Goal: Task Accomplishment & Management: Manage account settings

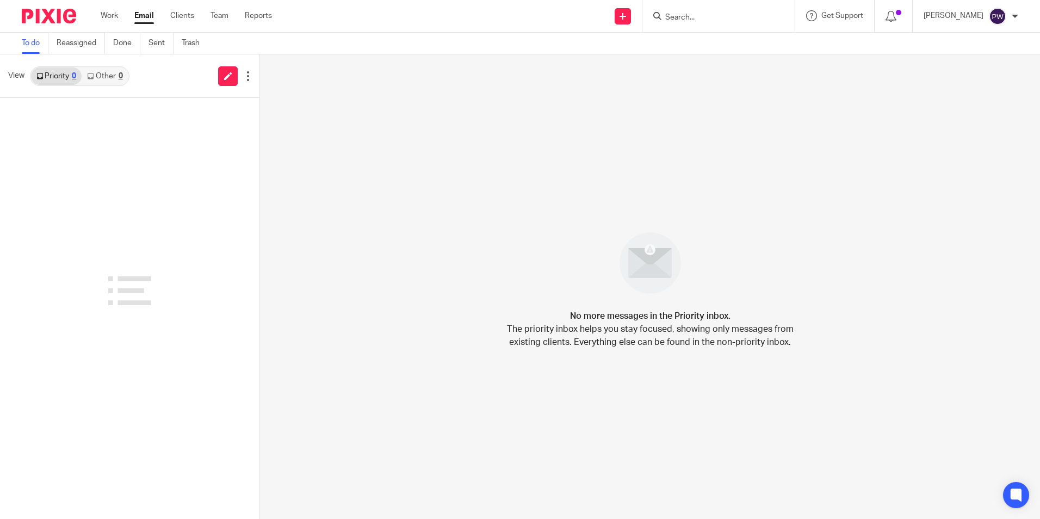
click at [104, 14] on link "Work" at bounding box center [109, 15] width 17 height 11
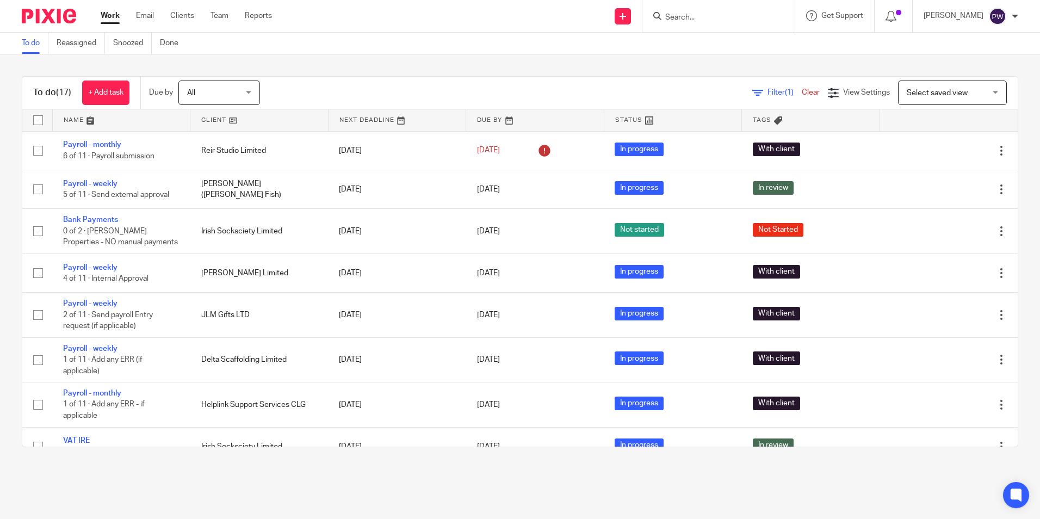
click at [109, 17] on link "Work" at bounding box center [110, 15] width 19 height 11
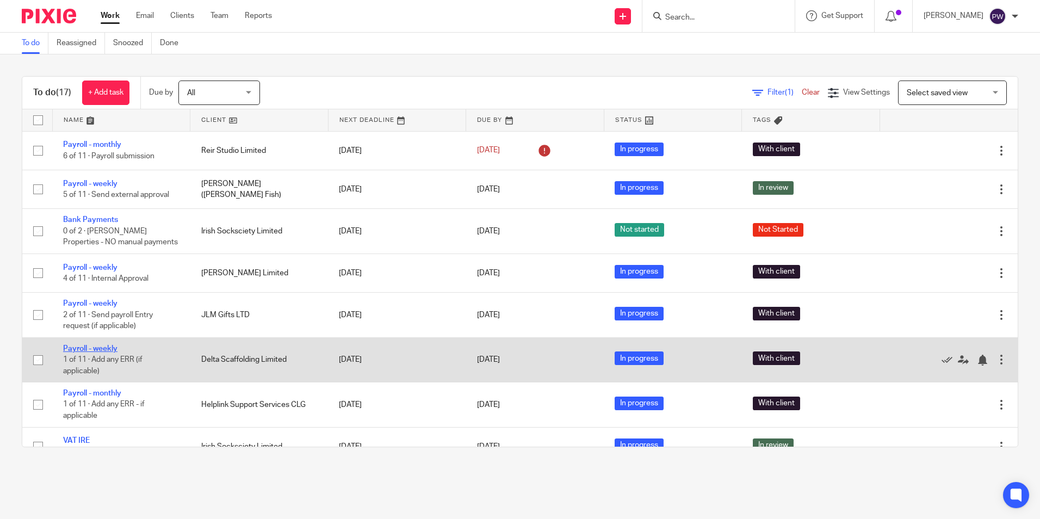
click at [91, 350] on link "Payroll - weekly" at bounding box center [90, 349] width 54 height 8
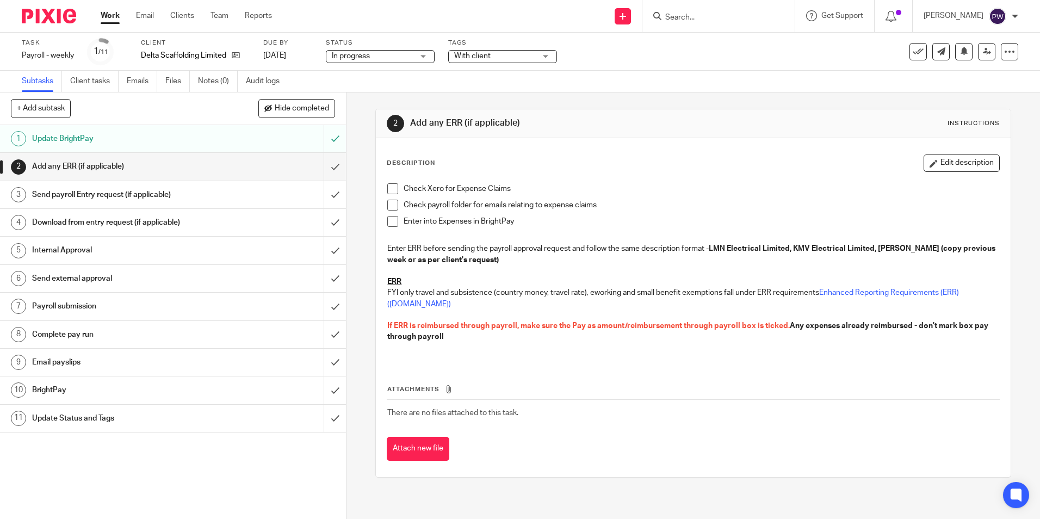
click at [387, 189] on span at bounding box center [392, 188] width 11 height 11
click at [390, 202] on span at bounding box center [392, 205] width 11 height 11
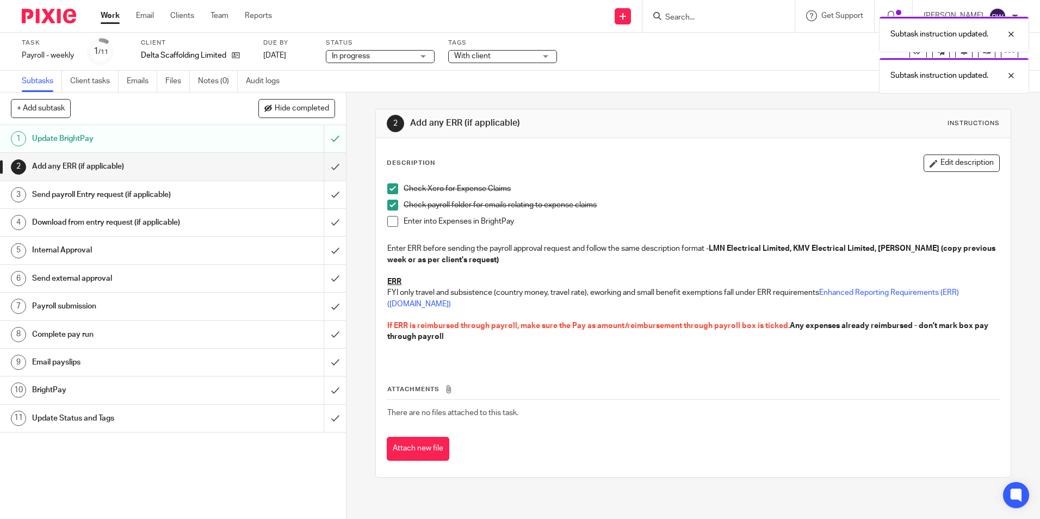
click at [387, 221] on span at bounding box center [392, 221] width 11 height 11
click at [328, 164] on input "submit" at bounding box center [173, 166] width 346 height 27
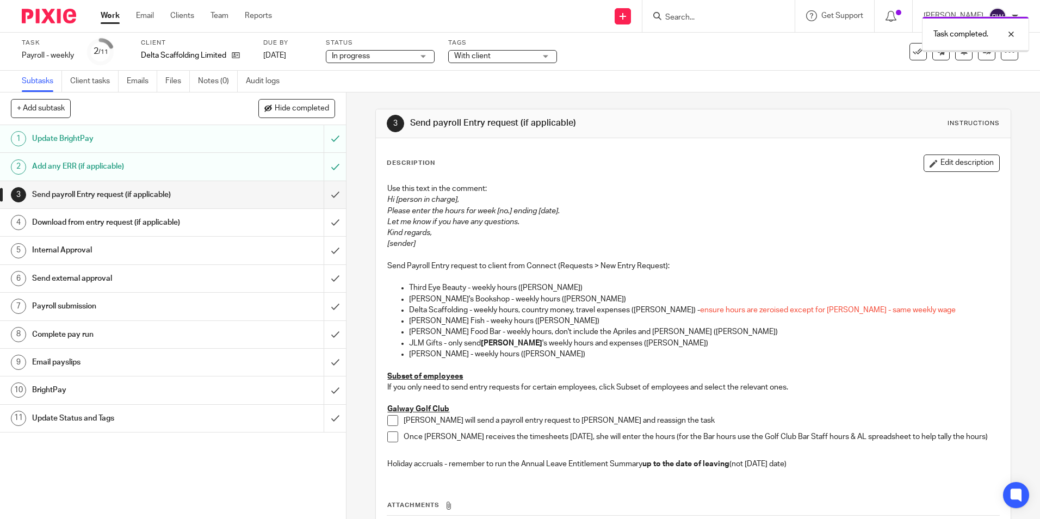
click at [319, 193] on input "submit" at bounding box center [173, 194] width 346 height 27
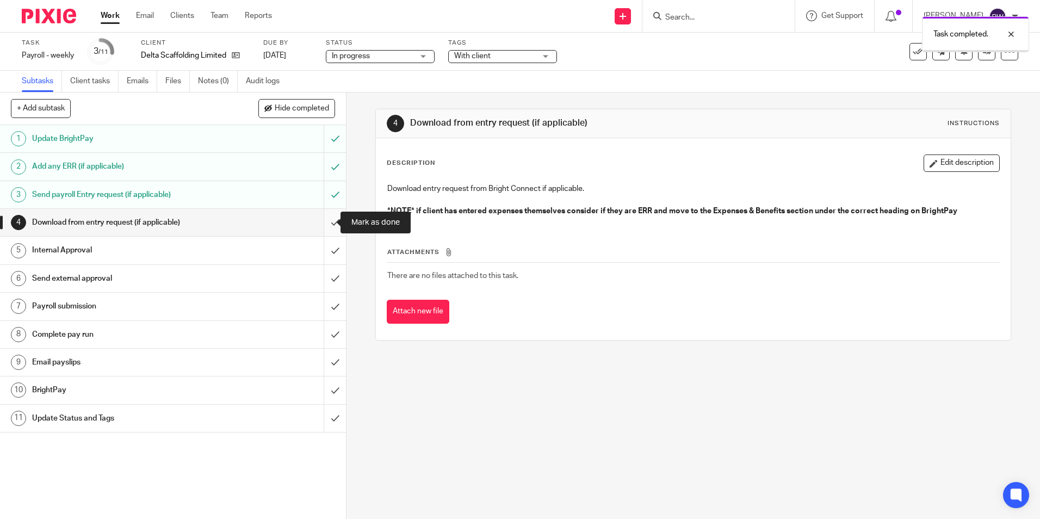
click at [324, 223] on input "submit" at bounding box center [173, 222] width 346 height 27
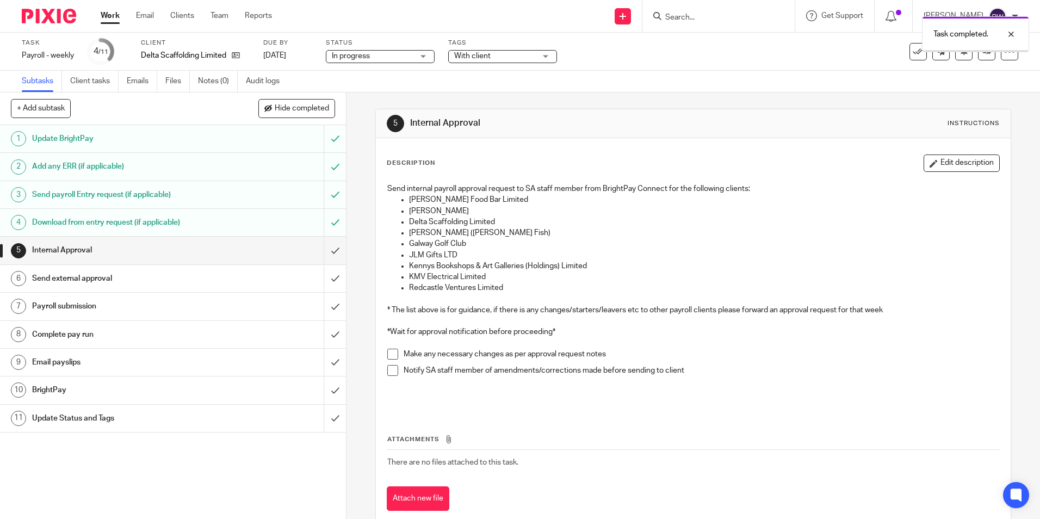
click at [328, 250] on input "submit" at bounding box center [173, 250] width 346 height 27
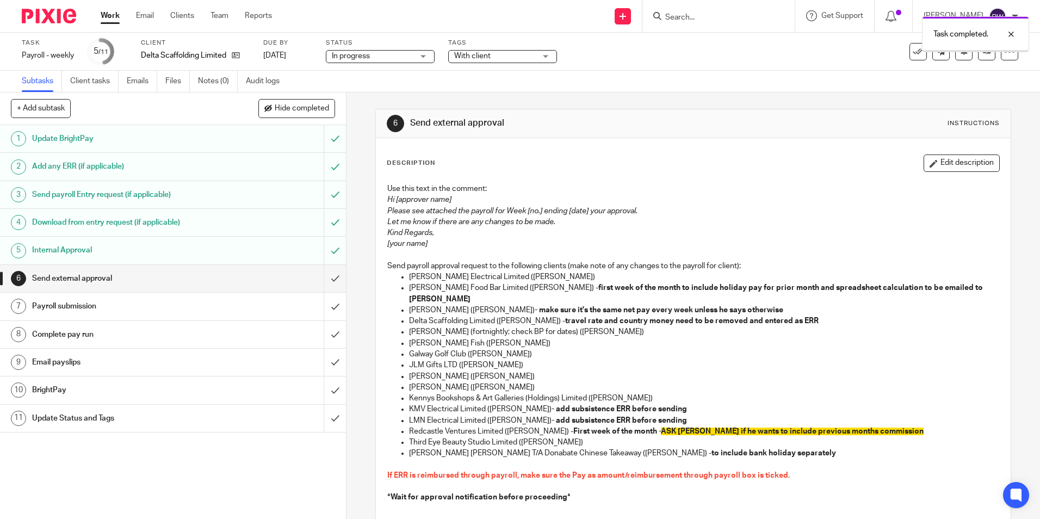
click at [324, 276] on input "submit" at bounding box center [173, 278] width 346 height 27
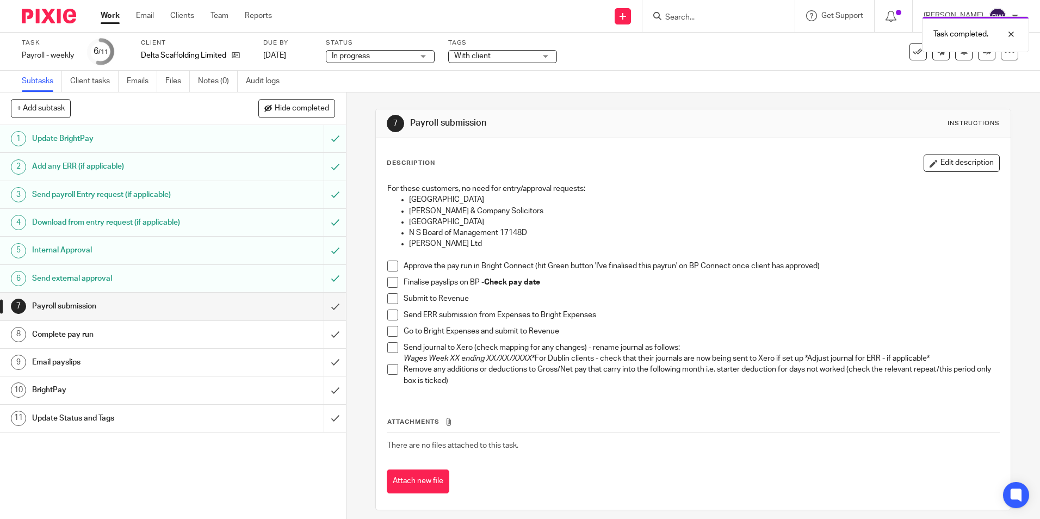
drag, startPoint x: 390, startPoint y: 263, endPoint x: 389, endPoint y: 290, distance: 26.7
click at [390, 264] on span at bounding box center [392, 266] width 11 height 11
drag, startPoint x: 393, startPoint y: 278, endPoint x: 389, endPoint y: 288, distance: 11.0
click at [393, 279] on span at bounding box center [392, 282] width 11 height 11
drag, startPoint x: 387, startPoint y: 292, endPoint x: 387, endPoint y: 301, distance: 9.3
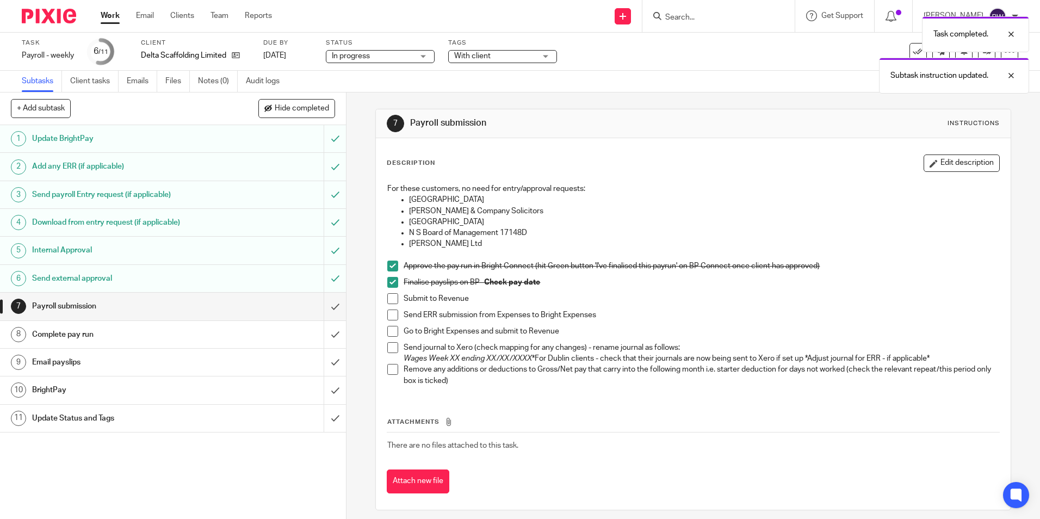
click at [388, 292] on li "Finalise payslips on BP - Check pay date" at bounding box center [693, 285] width 612 height 16
click at [389, 298] on span at bounding box center [392, 298] width 11 height 11
click at [391, 313] on span at bounding box center [392, 315] width 11 height 11
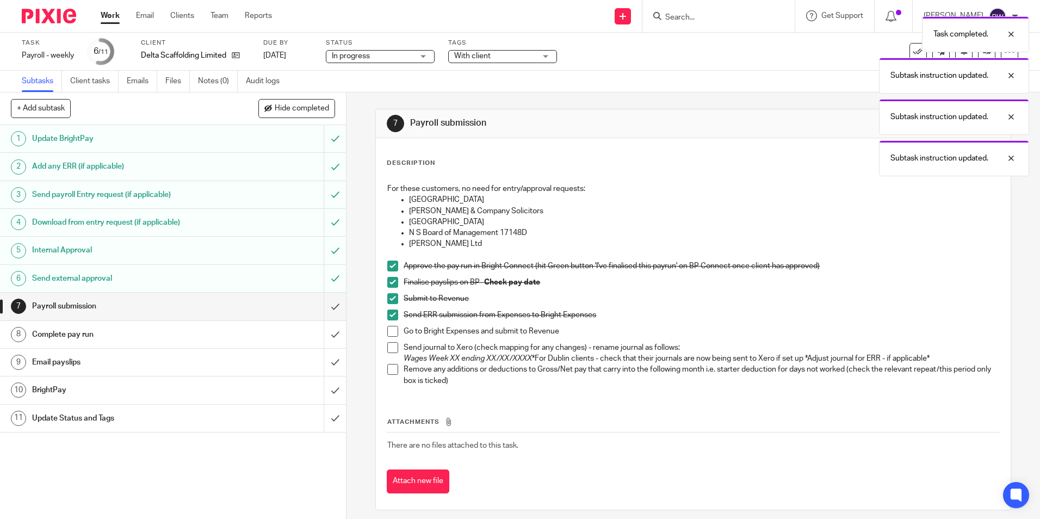
click at [390, 329] on span at bounding box center [392, 331] width 11 height 11
drag, startPoint x: 390, startPoint y: 349, endPoint x: 386, endPoint y: 364, distance: 15.1
click at [389, 350] on span at bounding box center [392, 347] width 11 height 11
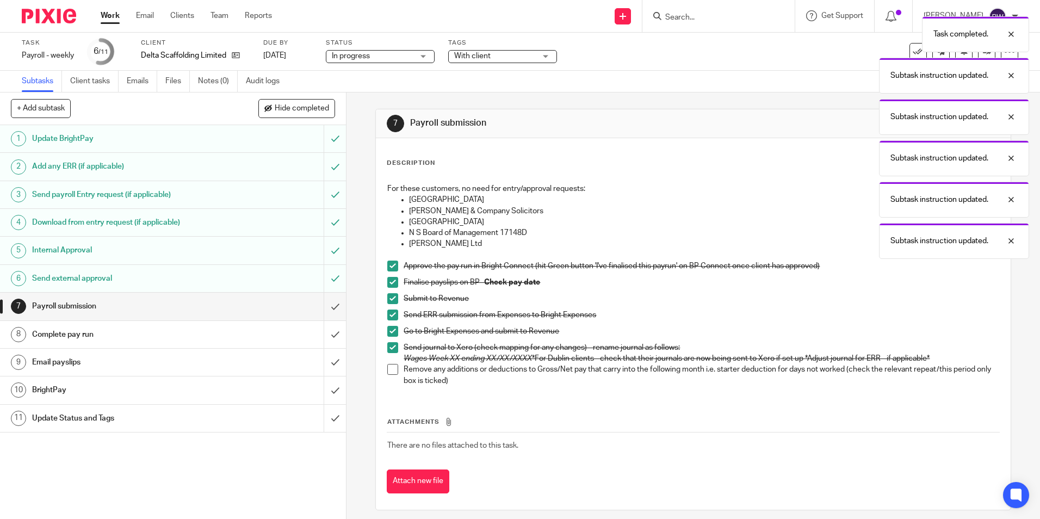
click at [387, 373] on span at bounding box center [392, 369] width 11 height 11
click at [323, 305] on input "submit" at bounding box center [173, 306] width 346 height 27
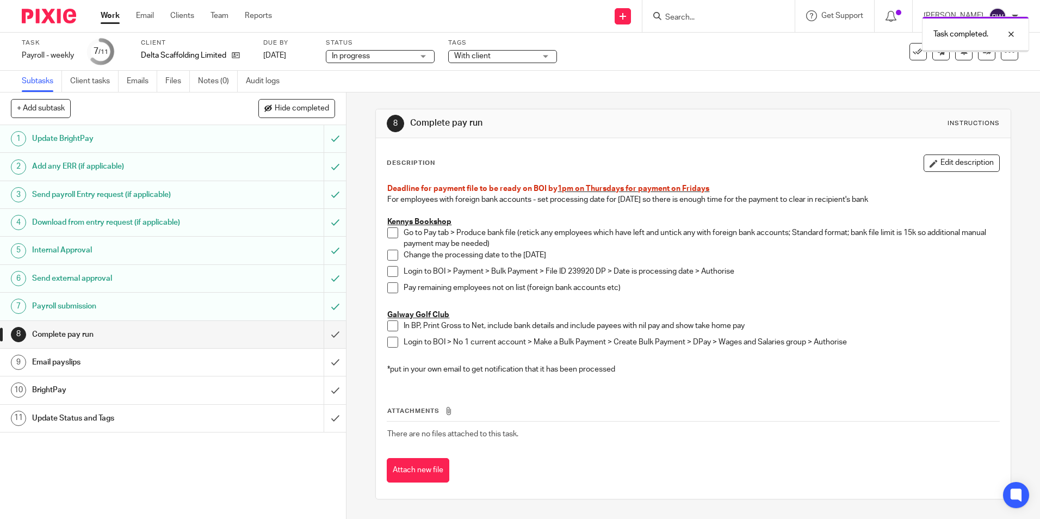
click at [329, 335] on input "submit" at bounding box center [173, 334] width 346 height 27
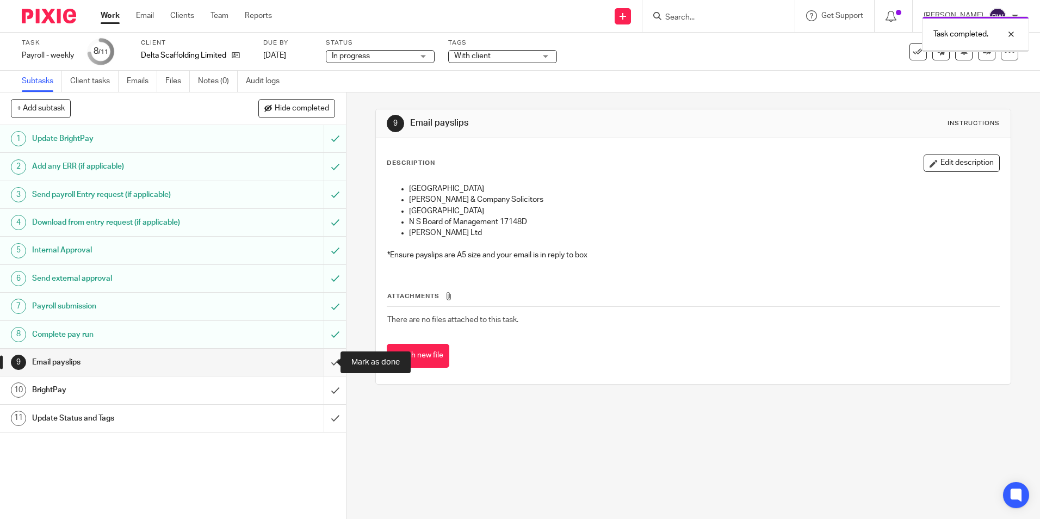
click at [322, 361] on input "submit" at bounding box center [173, 362] width 346 height 27
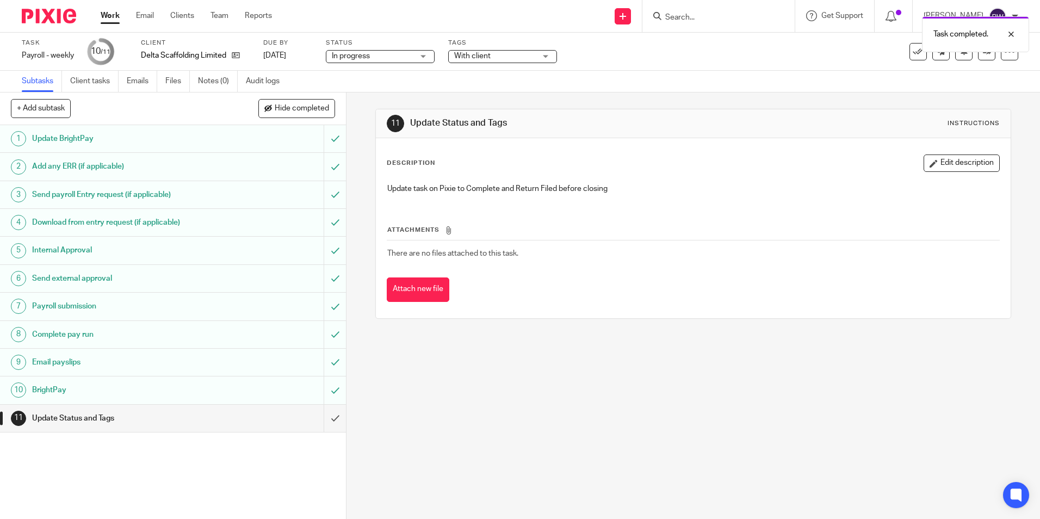
click at [383, 60] on span "In progress" at bounding box center [373, 56] width 82 height 11
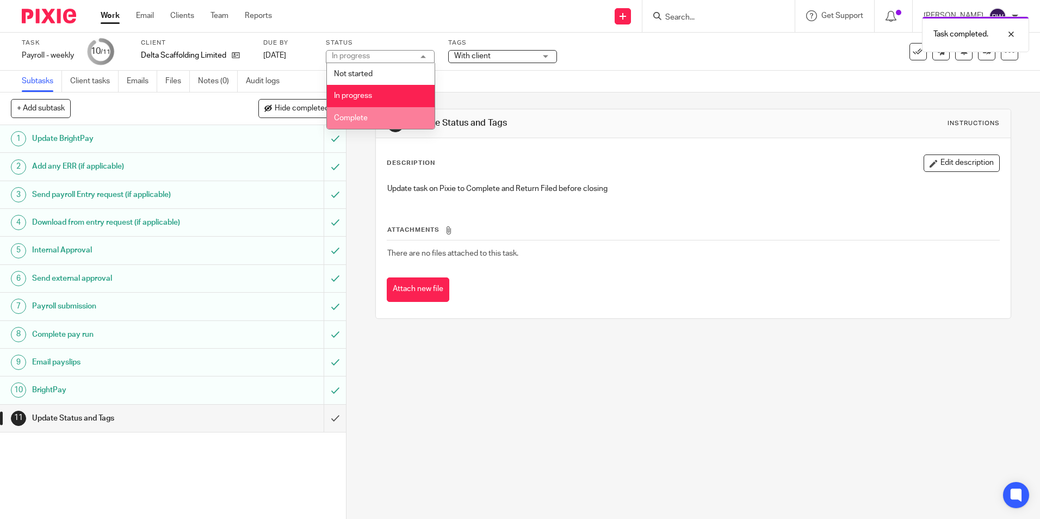
click at [374, 116] on li "Complete" at bounding box center [381, 118] width 108 height 22
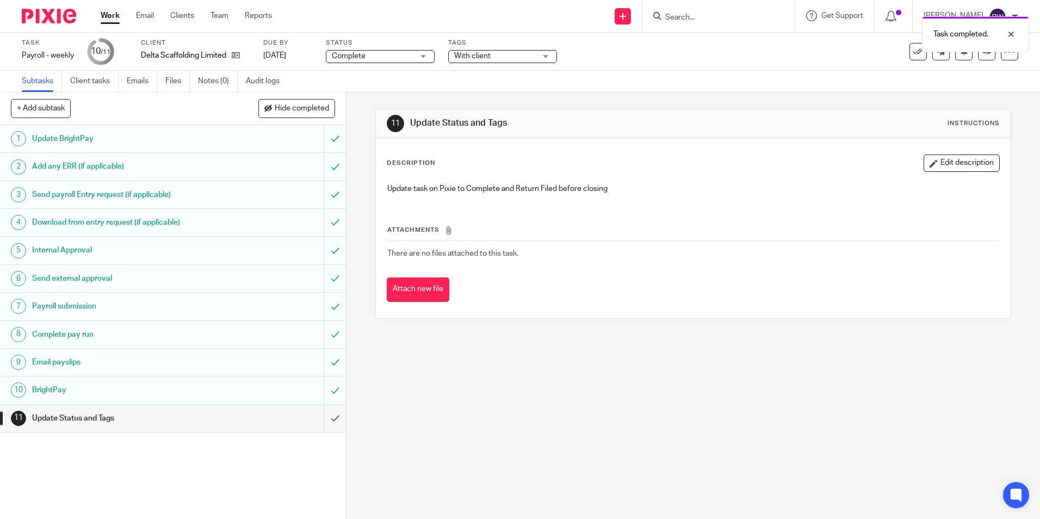
click at [490, 51] on span "With client" at bounding box center [495, 56] width 82 height 11
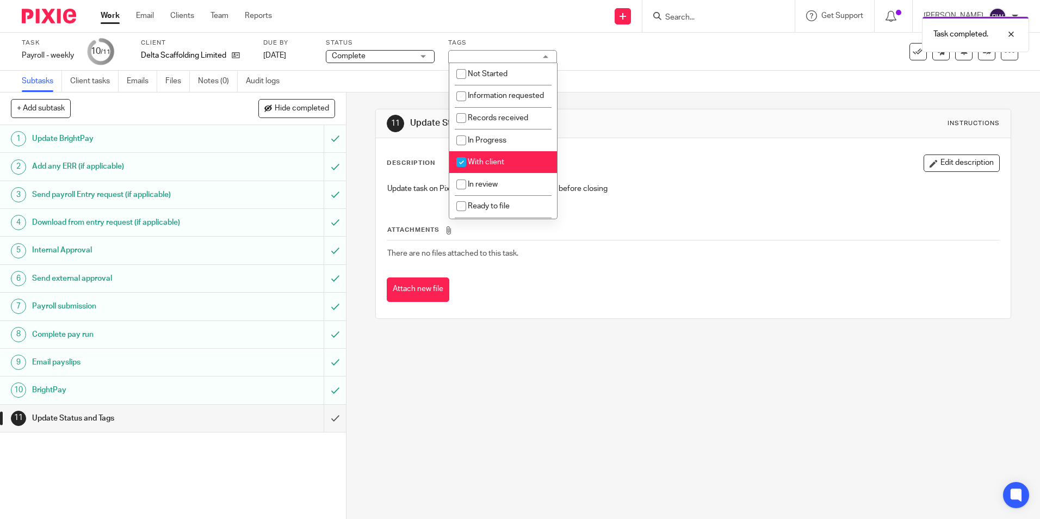
click at [496, 166] on span "With client" at bounding box center [486, 162] width 36 height 8
checkbox input "false"
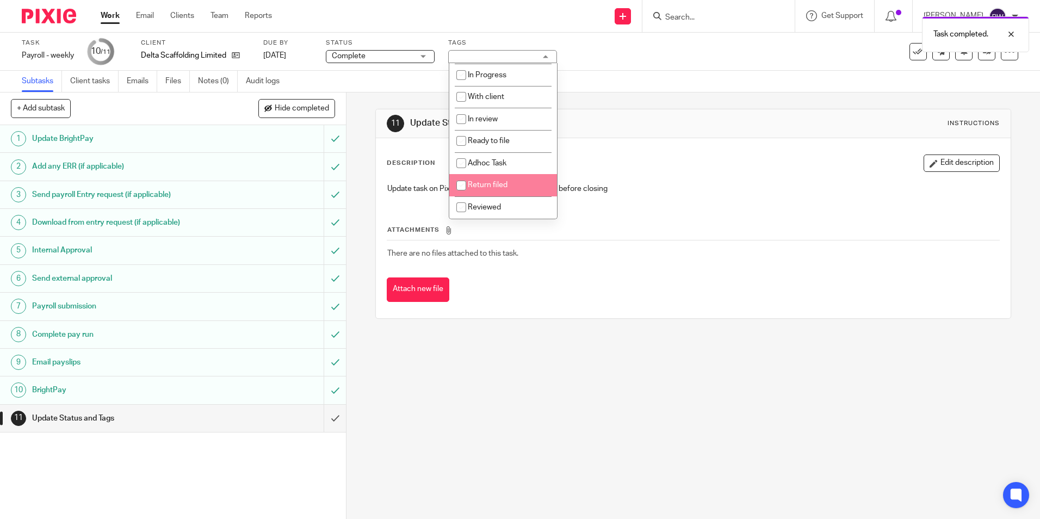
scroll to position [76, 0]
click at [490, 184] on span "Return filed" at bounding box center [488, 185] width 40 height 8
checkbox input "true"
click at [673, 64] on div "Task Payroll - weekly Save Payroll - weekly 10 /11 Client Delta Scaffolding Lim…" at bounding box center [437, 52] width 831 height 26
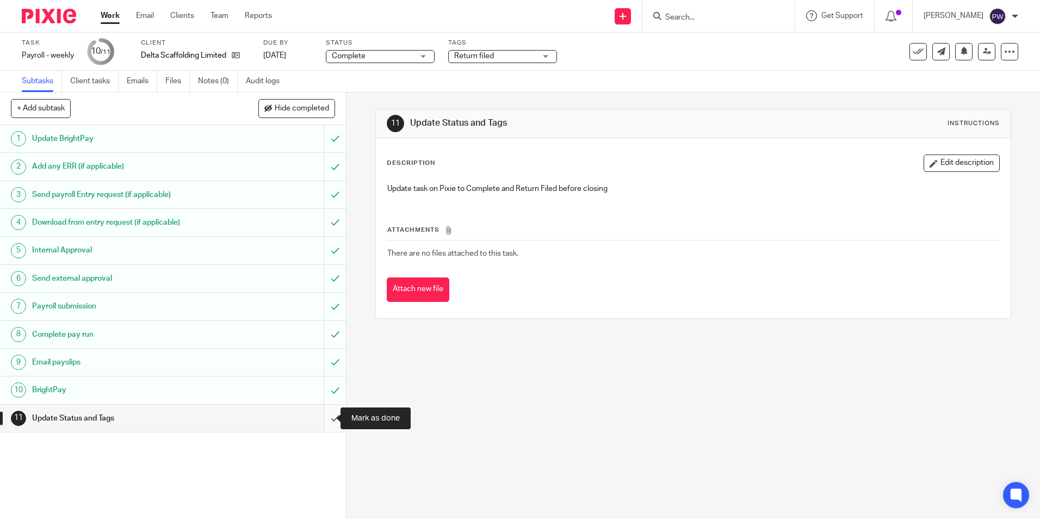
click at [331, 411] on input "submit" at bounding box center [173, 418] width 346 height 27
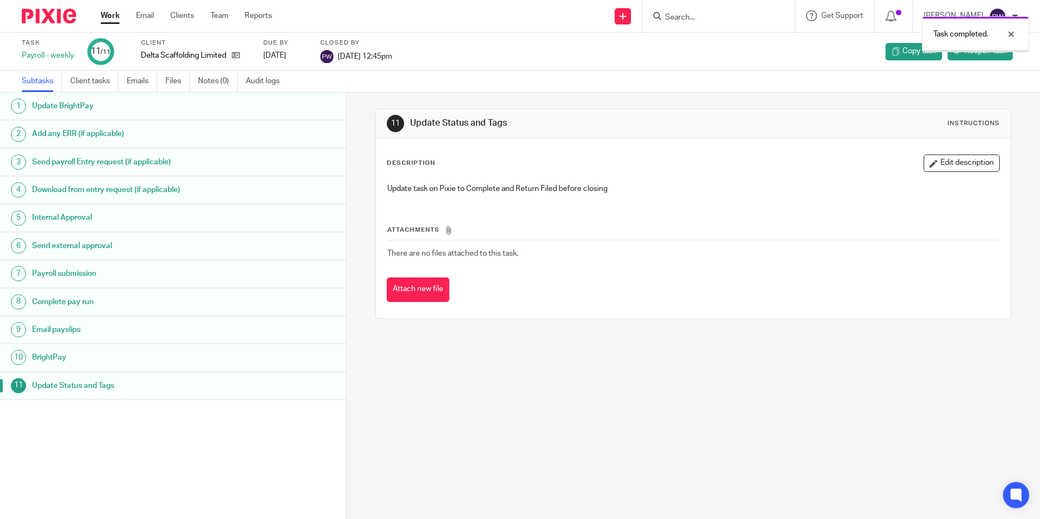
drag, startPoint x: 0, startPoint y: 0, endPoint x: 108, endPoint y: 20, distance: 110.1
click at [108, 20] on link "Work" at bounding box center [110, 15] width 19 height 11
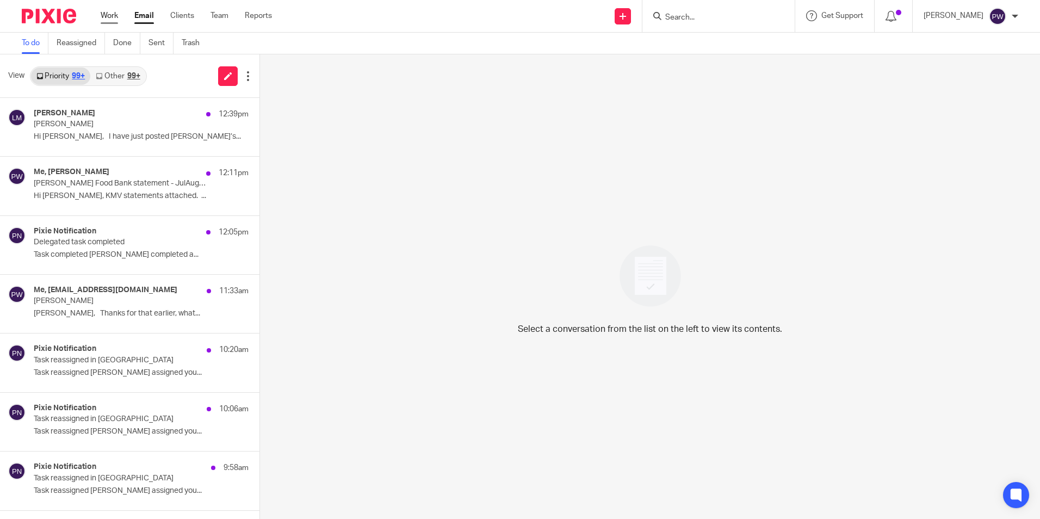
click at [107, 16] on link "Work" at bounding box center [109, 15] width 17 height 11
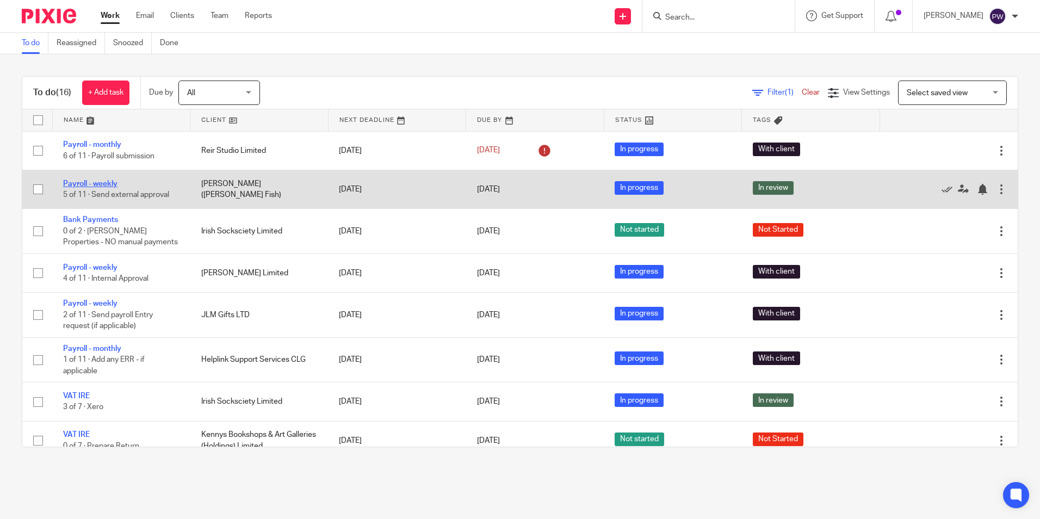
click at [104, 184] on link "Payroll - weekly" at bounding box center [90, 184] width 54 height 8
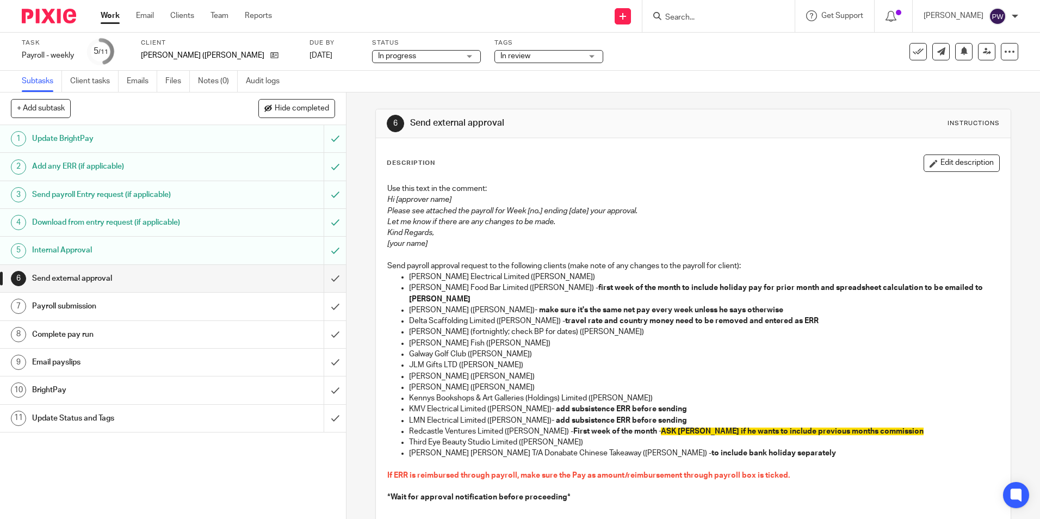
click at [501, 60] on span "In review" at bounding box center [542, 56] width 82 height 11
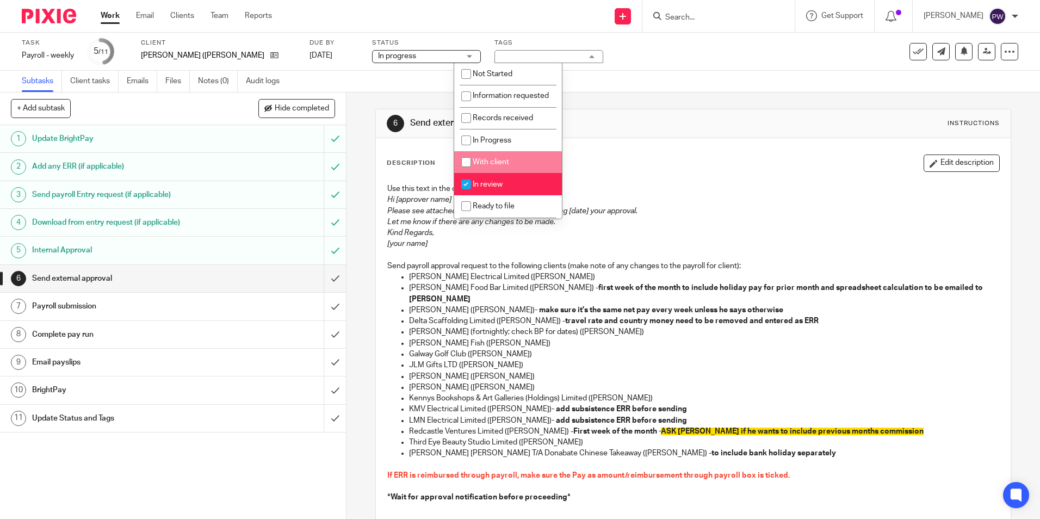
click at [486, 166] on span "With client" at bounding box center [491, 162] width 36 height 8
checkbox input "true"
click at [477, 188] on span "In review" at bounding box center [488, 185] width 30 height 8
checkbox input "false"
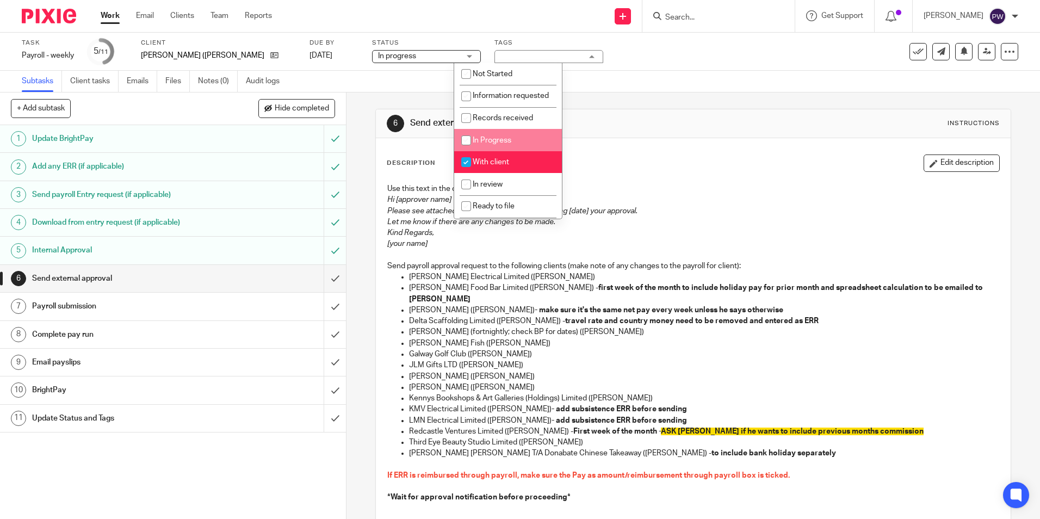
click at [599, 100] on div "6 Send external approval Instructions Description Edit description Use this tex…" at bounding box center [693, 374] width 636 height 562
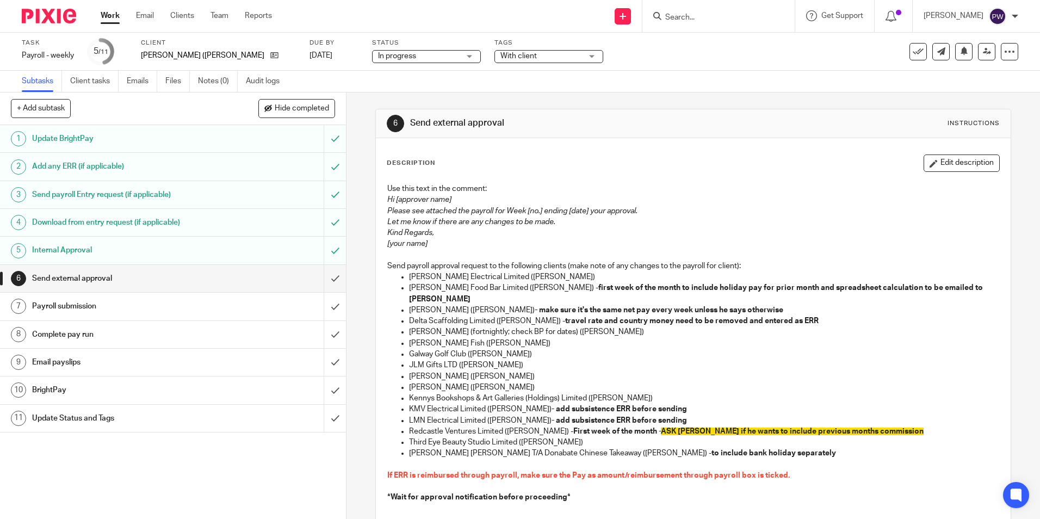
click at [102, 13] on link "Work" at bounding box center [110, 15] width 19 height 11
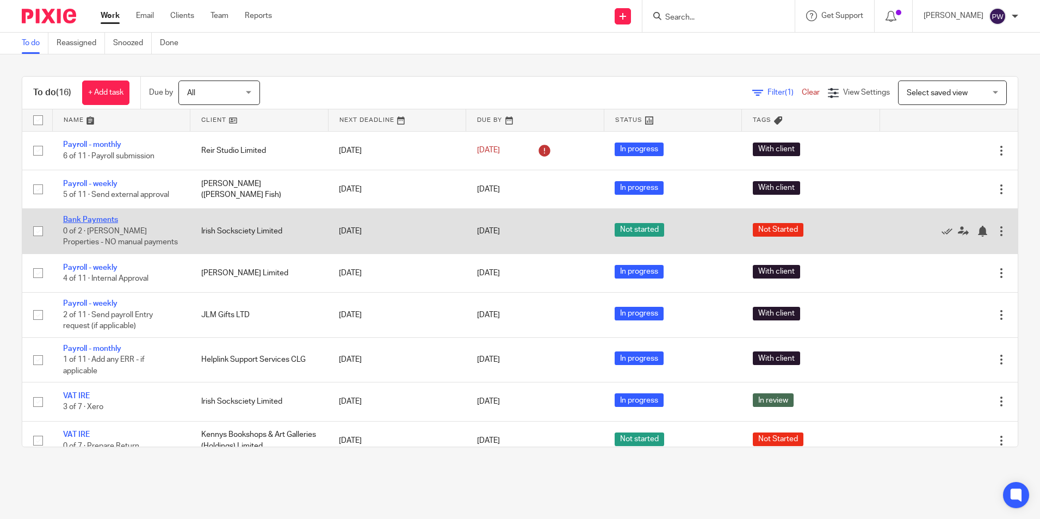
click at [93, 217] on link "Bank Payments" at bounding box center [90, 220] width 55 height 8
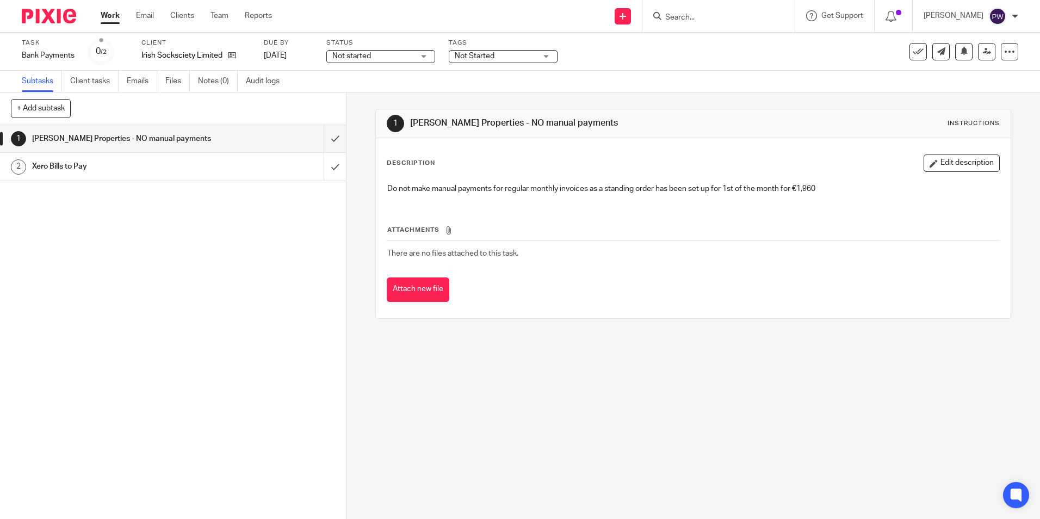
click at [378, 56] on span "Not started" at bounding box center [373, 56] width 82 height 11
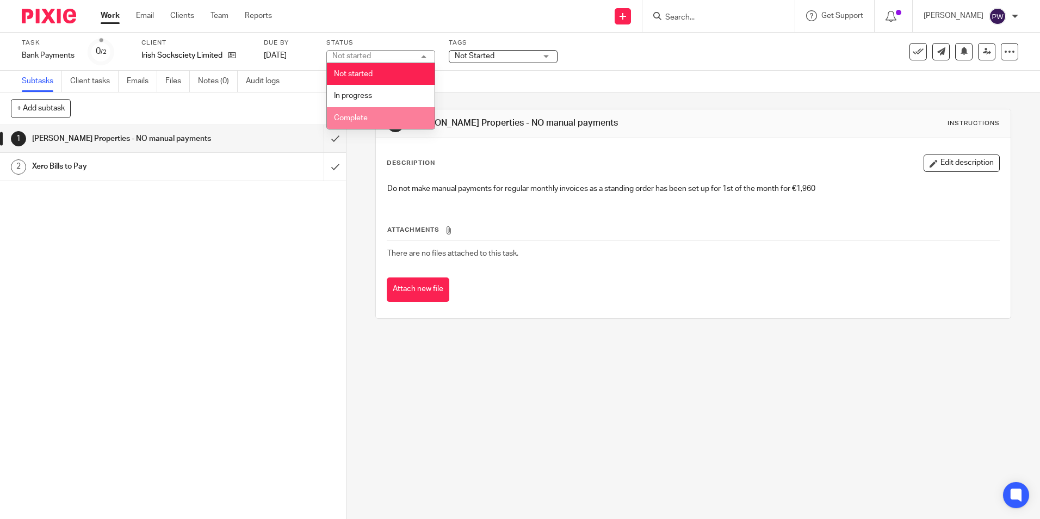
click at [353, 115] on span "Complete" at bounding box center [351, 118] width 34 height 8
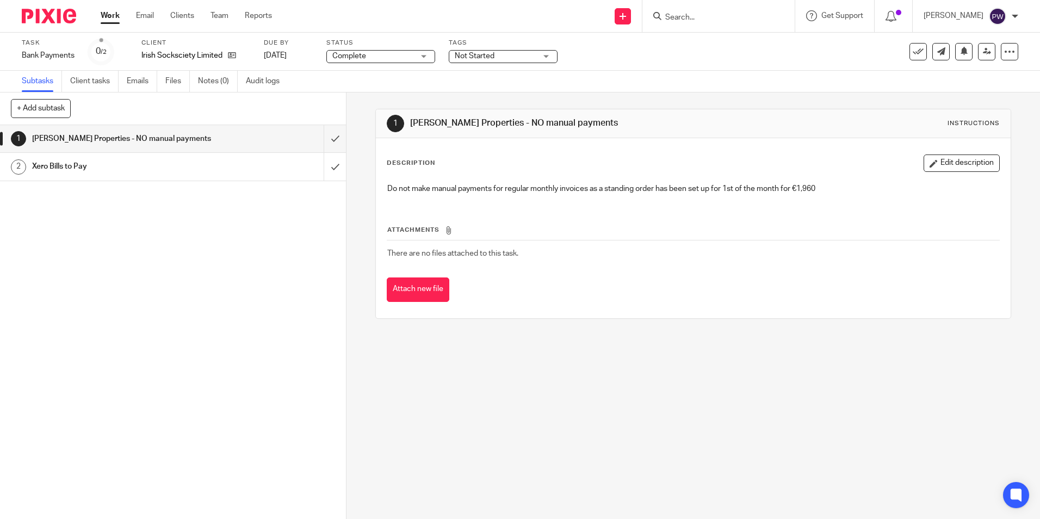
click at [489, 57] on span "Not Started" at bounding box center [475, 56] width 40 height 8
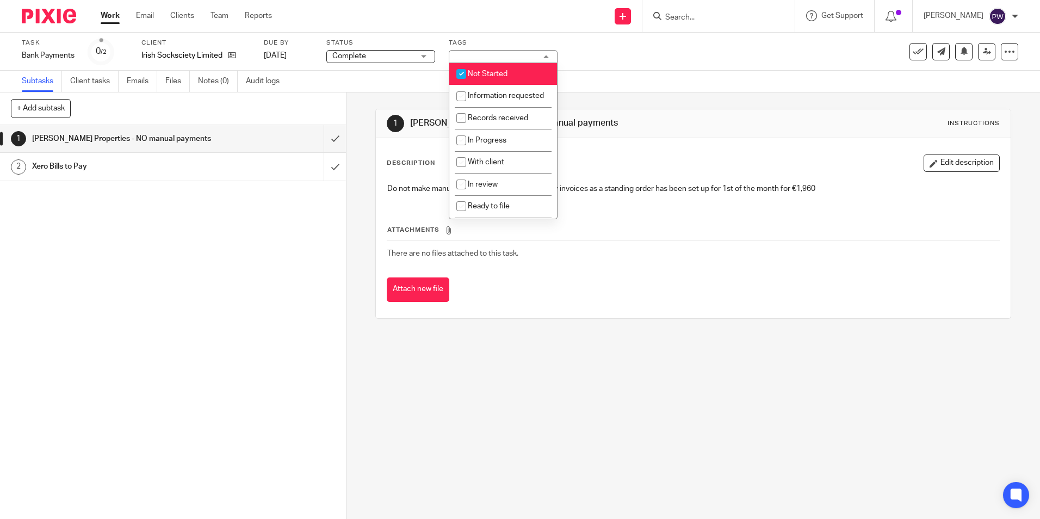
drag, startPoint x: 498, startPoint y: 67, endPoint x: 481, endPoint y: 120, distance: 54.9
click at [497, 69] on li "Not Started" at bounding box center [503, 74] width 108 height 22
checkbox input "false"
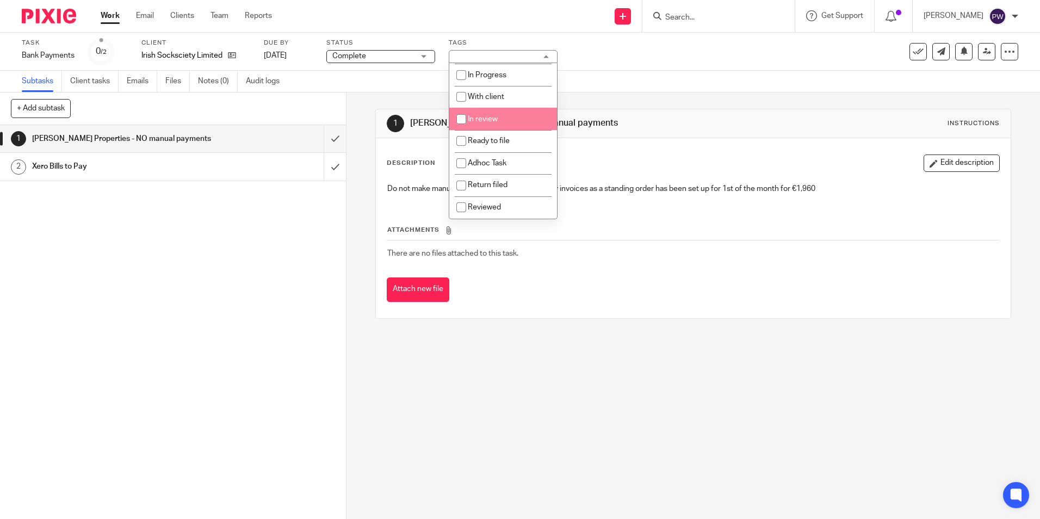
scroll to position [76, 0]
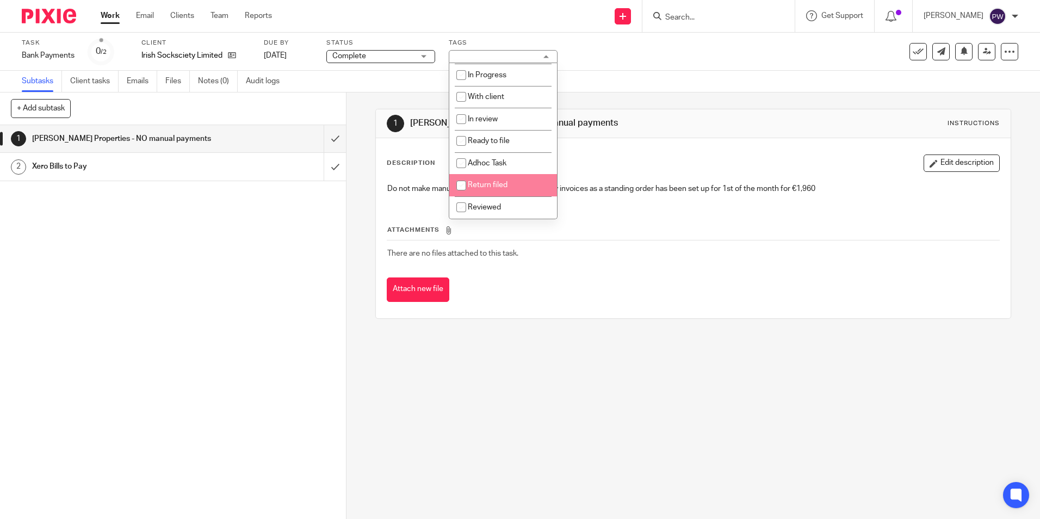
click at [499, 184] on span "Return filed" at bounding box center [488, 185] width 40 height 8
checkbox input "true"
click at [680, 74] on div "Subtasks Client tasks Emails Files Notes (0) Audit logs" at bounding box center [520, 82] width 1040 height 22
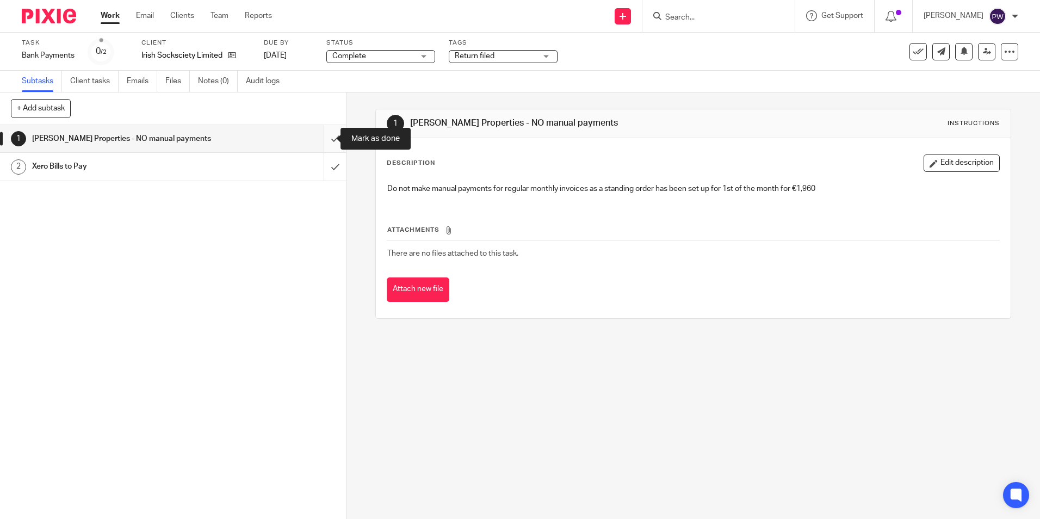
click at [321, 140] on input "submit" at bounding box center [173, 138] width 346 height 27
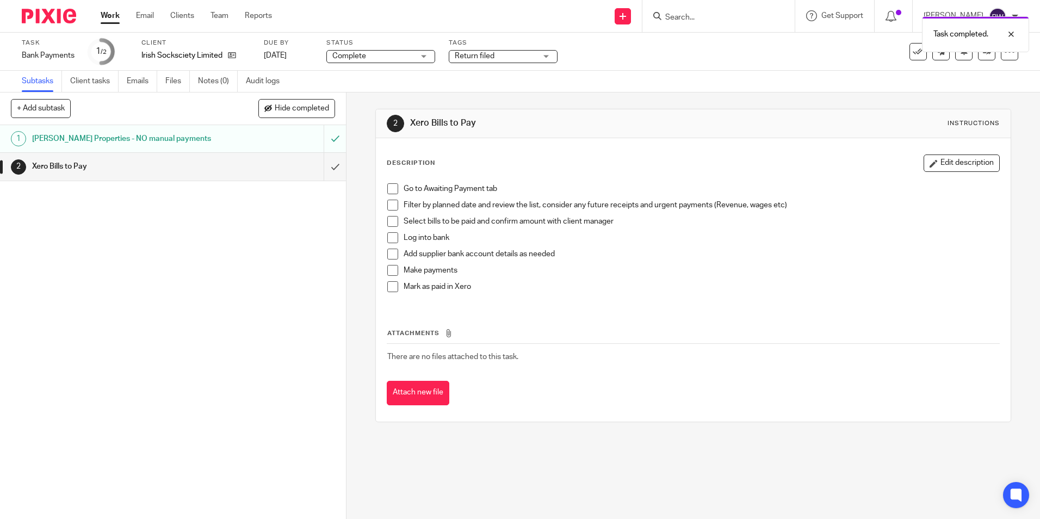
click at [327, 165] on input "submit" at bounding box center [173, 166] width 346 height 27
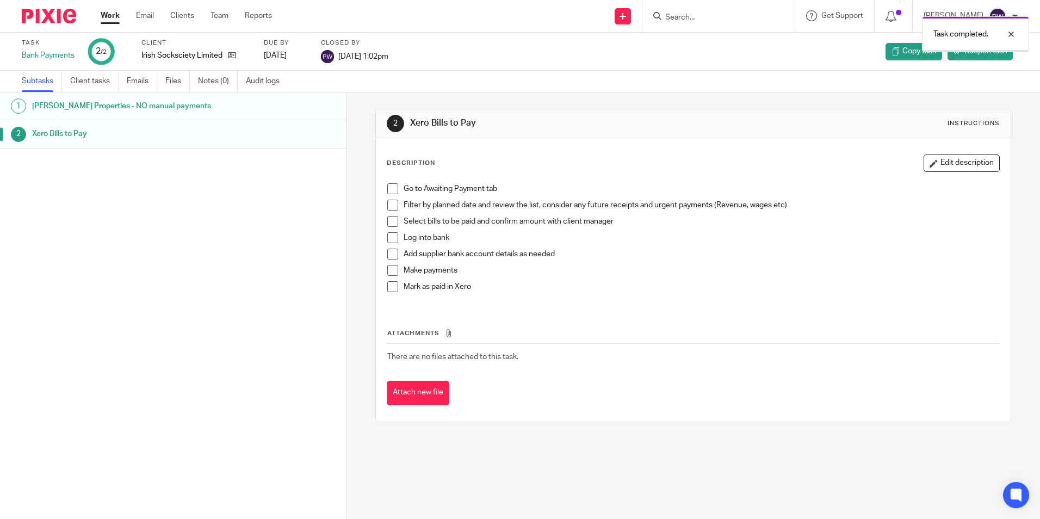
click at [108, 16] on link "Work" at bounding box center [110, 15] width 19 height 11
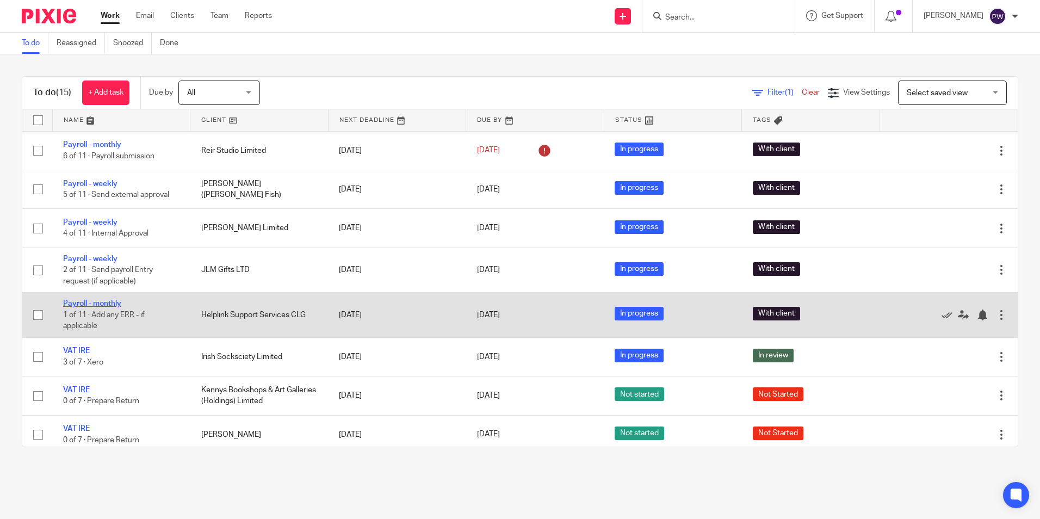
click at [99, 301] on link "Payroll - monthly" at bounding box center [92, 304] width 58 height 8
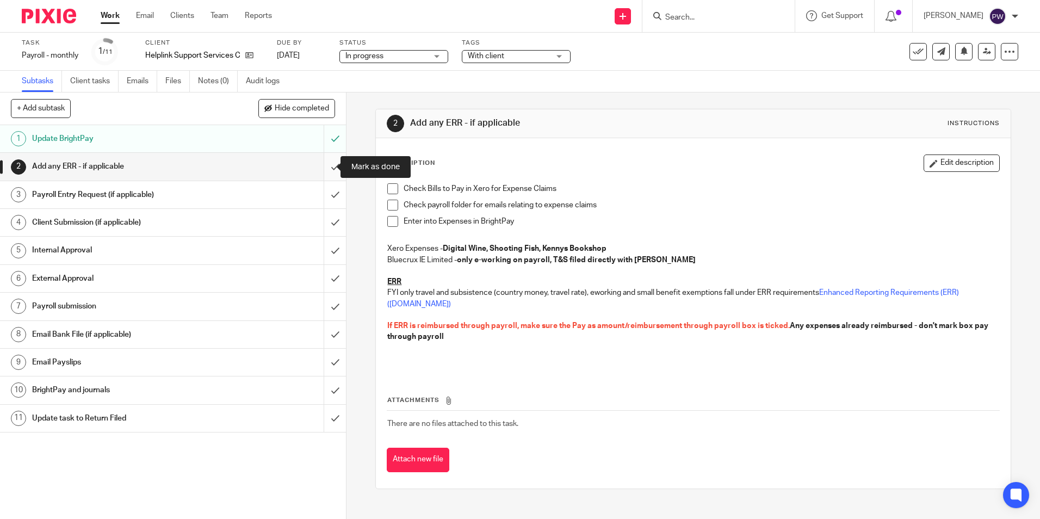
click at [324, 164] on input "submit" at bounding box center [173, 166] width 346 height 27
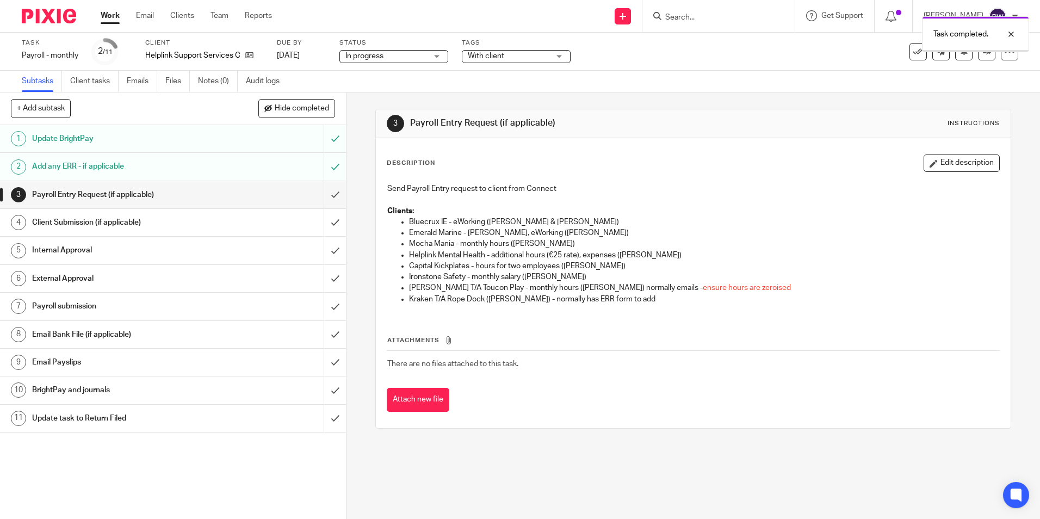
click at [329, 196] on input "submit" at bounding box center [173, 194] width 346 height 27
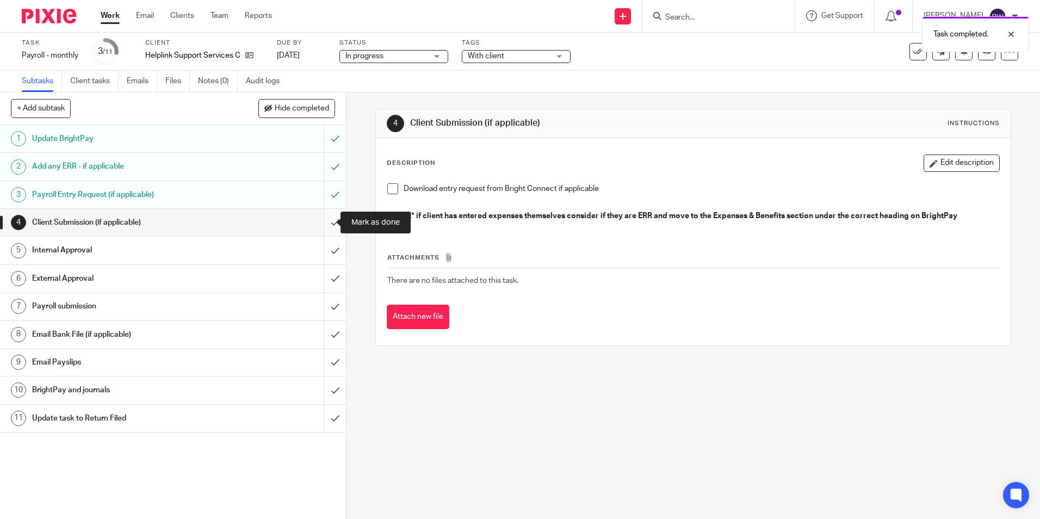
click at [323, 229] on input "submit" at bounding box center [173, 222] width 346 height 27
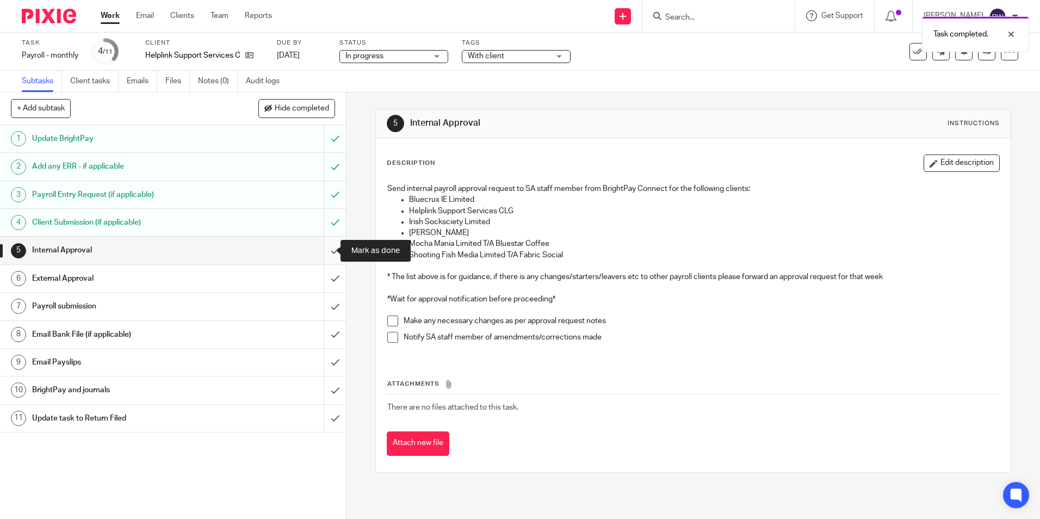
click at [322, 247] on input "submit" at bounding box center [173, 250] width 346 height 27
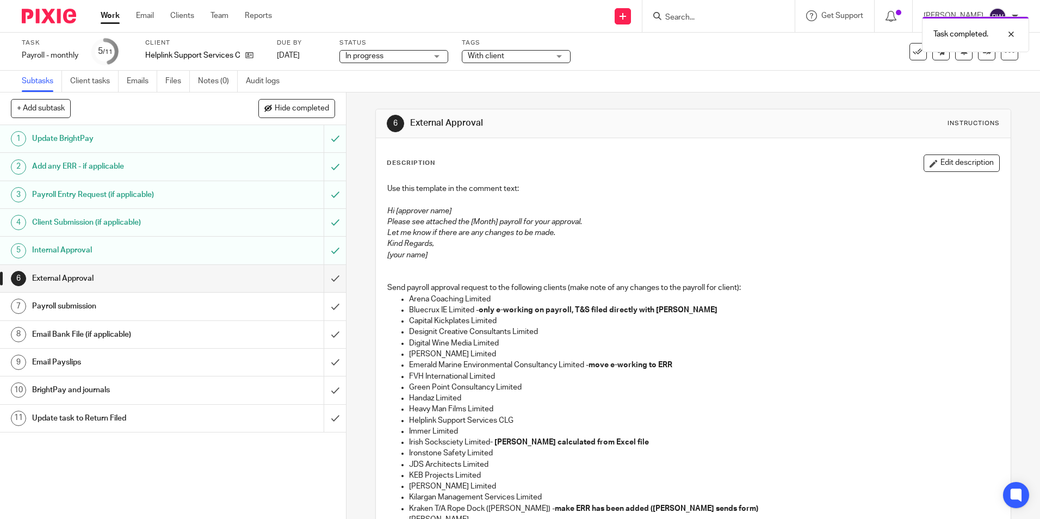
click at [114, 14] on link "Work" at bounding box center [110, 15] width 19 height 11
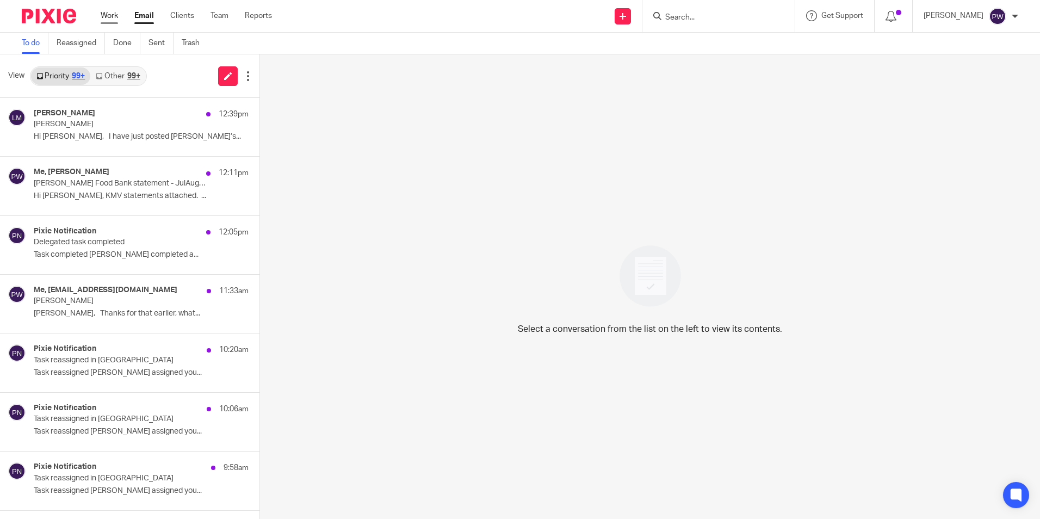
click at [109, 16] on link "Work" at bounding box center [109, 15] width 17 height 11
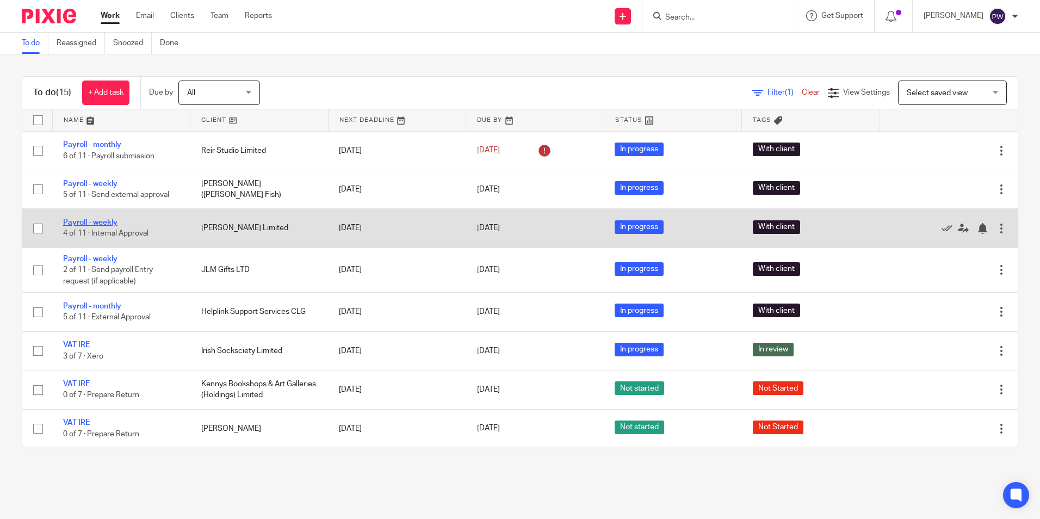
click at [104, 223] on link "Payroll - weekly" at bounding box center [90, 223] width 54 height 8
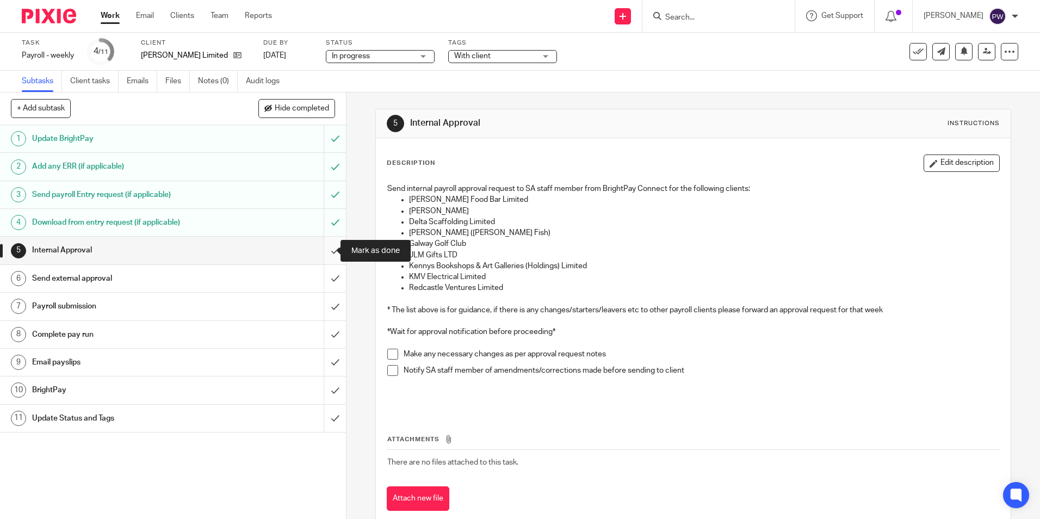
click at [323, 250] on input "submit" at bounding box center [173, 250] width 346 height 27
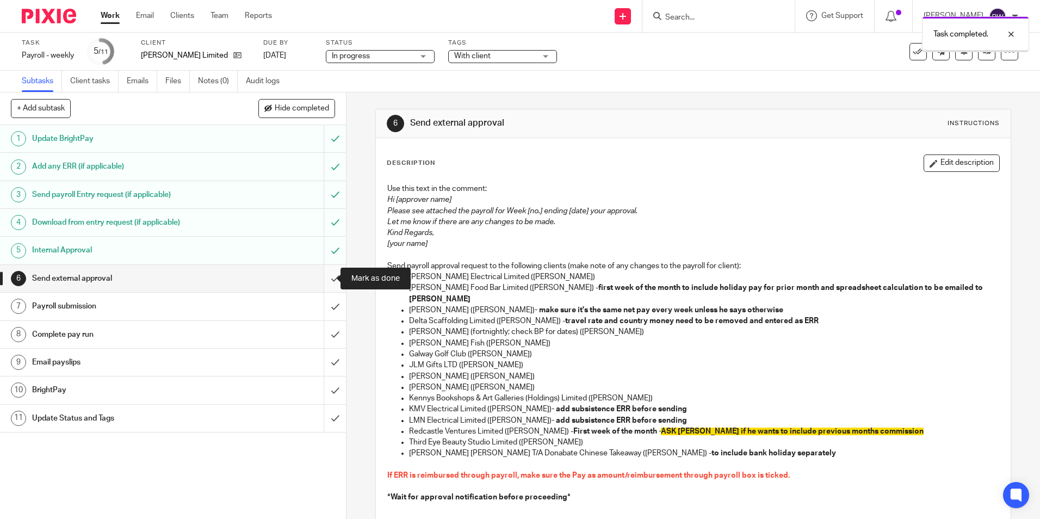
click at [329, 274] on input "submit" at bounding box center [173, 278] width 346 height 27
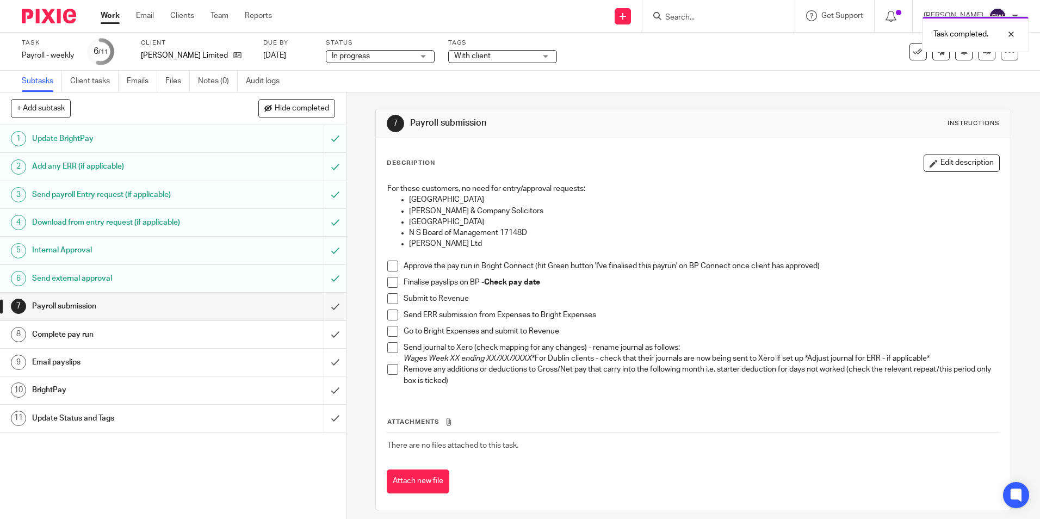
click at [388, 266] on span at bounding box center [392, 266] width 11 height 11
click at [389, 285] on span at bounding box center [392, 282] width 11 height 11
click at [389, 299] on span at bounding box center [392, 298] width 11 height 11
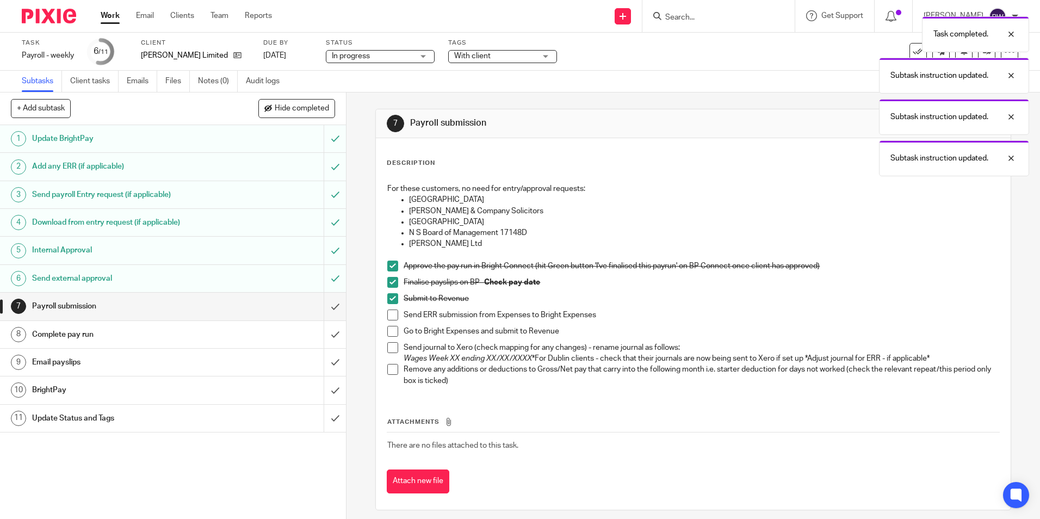
click at [390, 315] on span at bounding box center [392, 315] width 11 height 11
click at [390, 331] on span at bounding box center [392, 331] width 11 height 11
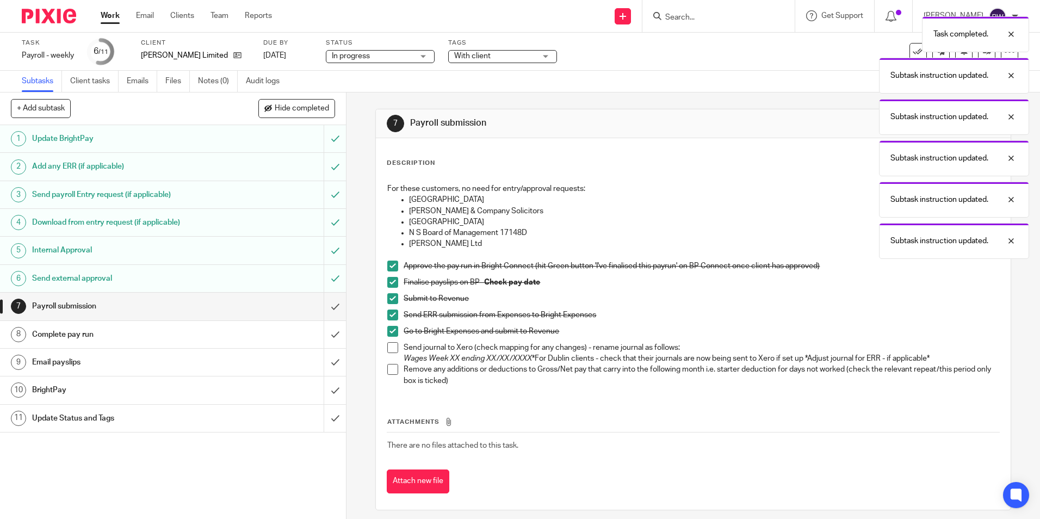
click at [394, 349] on span at bounding box center [392, 347] width 11 height 11
click at [390, 373] on span at bounding box center [392, 369] width 11 height 11
click at [325, 308] on input "submit" at bounding box center [173, 306] width 346 height 27
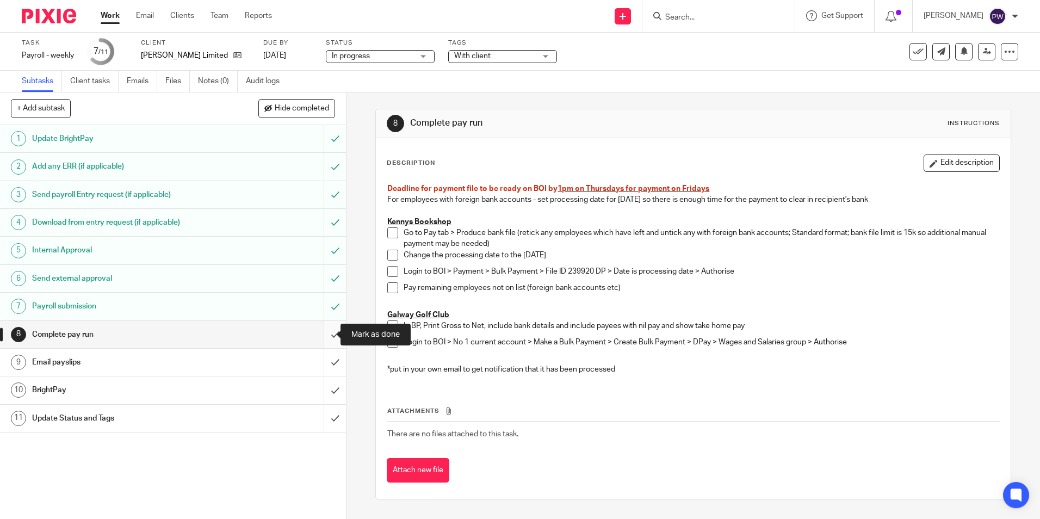
click at [326, 331] on input "submit" at bounding box center [173, 334] width 346 height 27
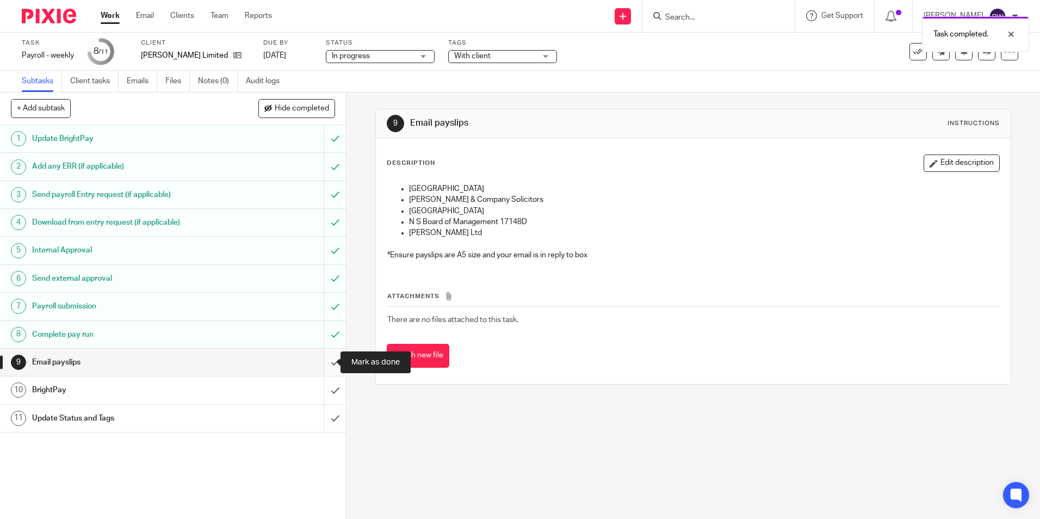
click at [322, 366] on input "submit" at bounding box center [173, 362] width 346 height 27
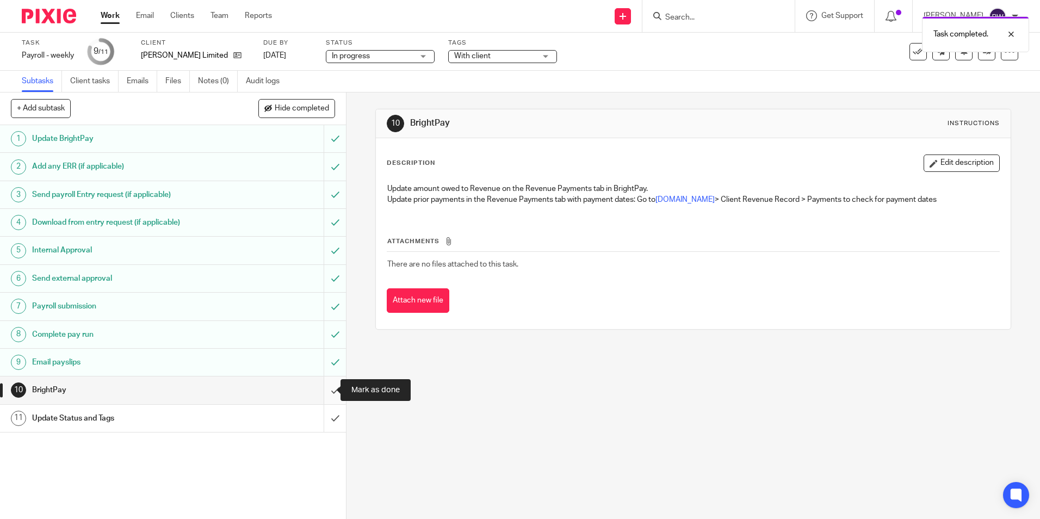
click at [322, 394] on input "submit" at bounding box center [173, 390] width 346 height 27
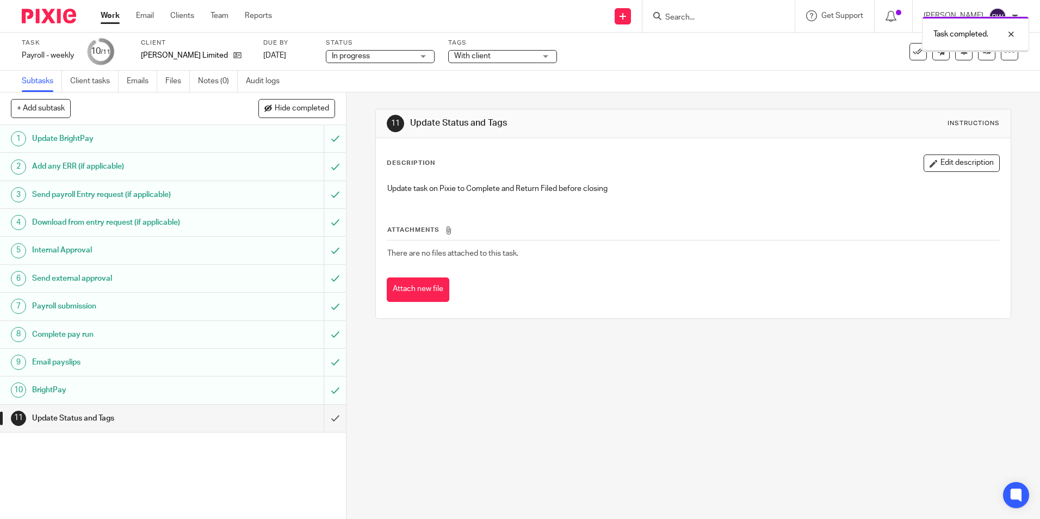
click at [387, 56] on span "In progress" at bounding box center [373, 56] width 82 height 11
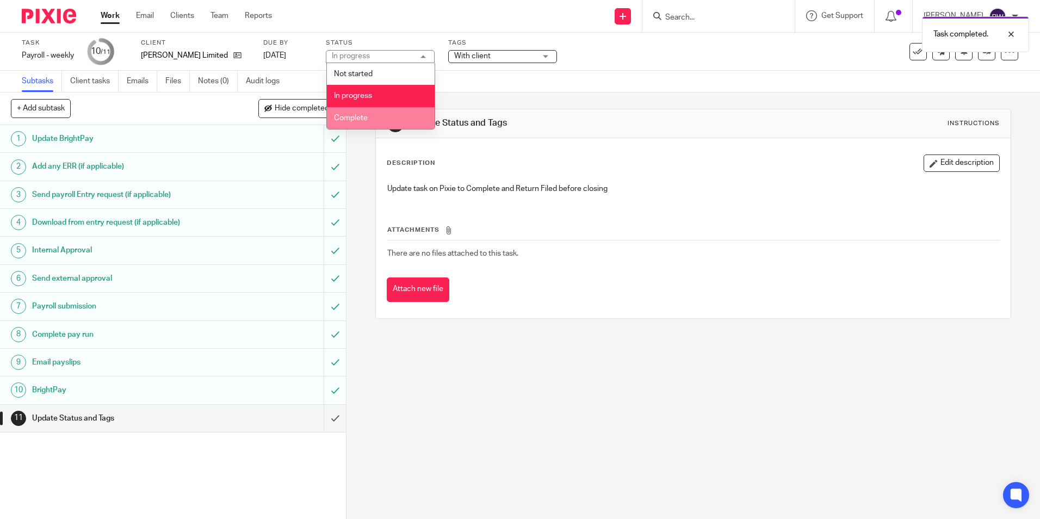
click at [365, 114] on span "Complete" at bounding box center [351, 118] width 34 height 8
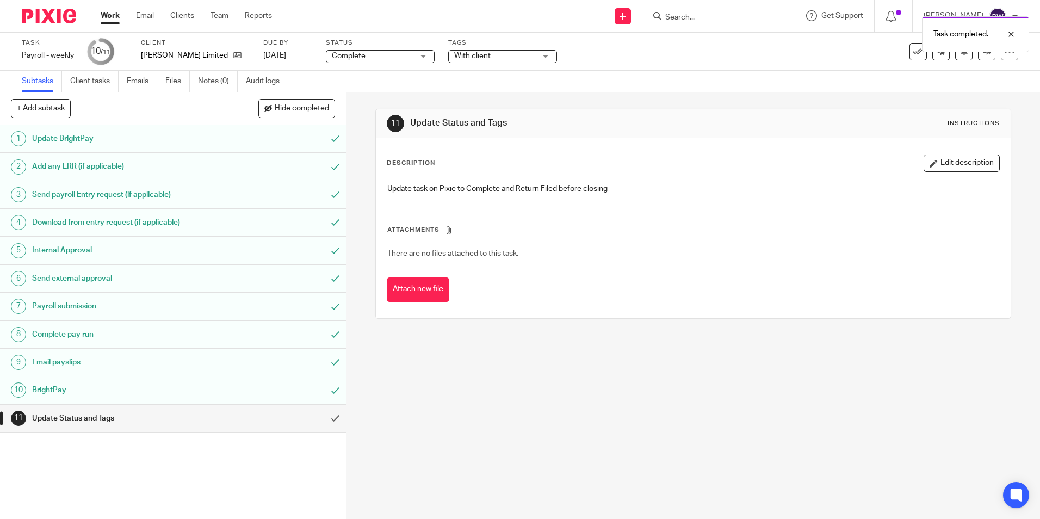
click at [474, 57] on span "With client" at bounding box center [472, 56] width 36 height 8
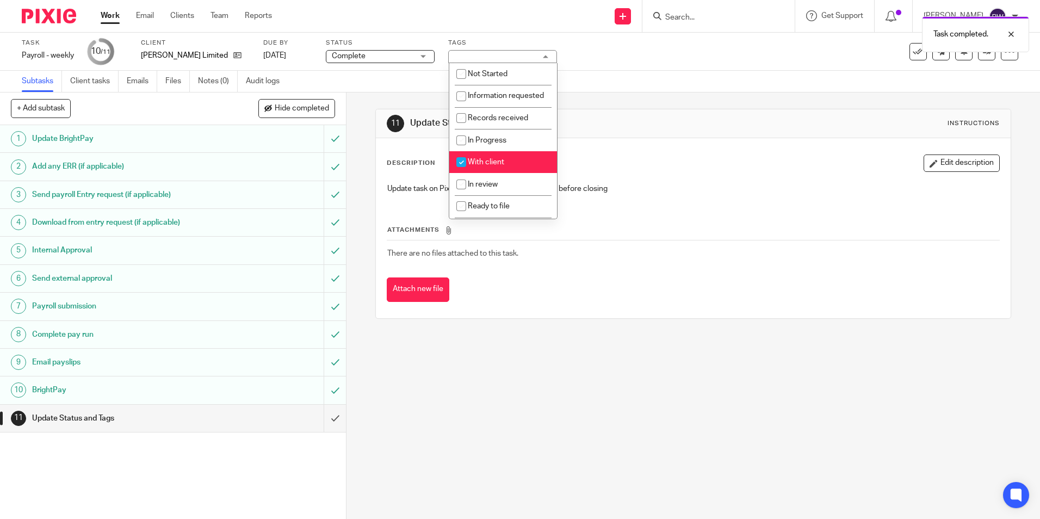
click at [476, 166] on span "With client" at bounding box center [486, 162] width 36 height 8
checkbox input "false"
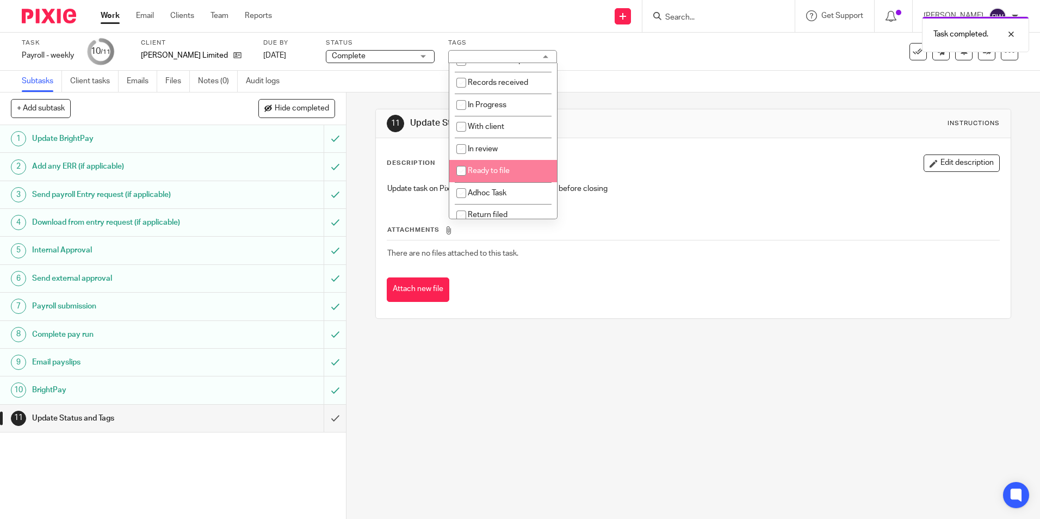
scroll to position [54, 0]
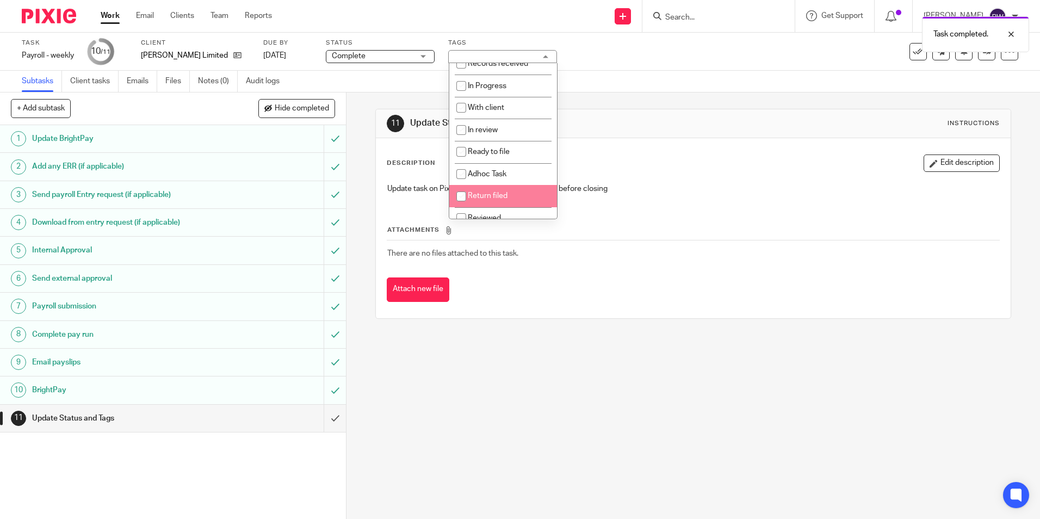
click at [481, 203] on li "Return filed" at bounding box center [503, 196] width 108 height 22
checkbox input "true"
click at [643, 62] on div "Task Payroll - weekly Save Payroll - weekly 10 /11 Client Elliott Chambers Limi…" at bounding box center [437, 52] width 831 height 26
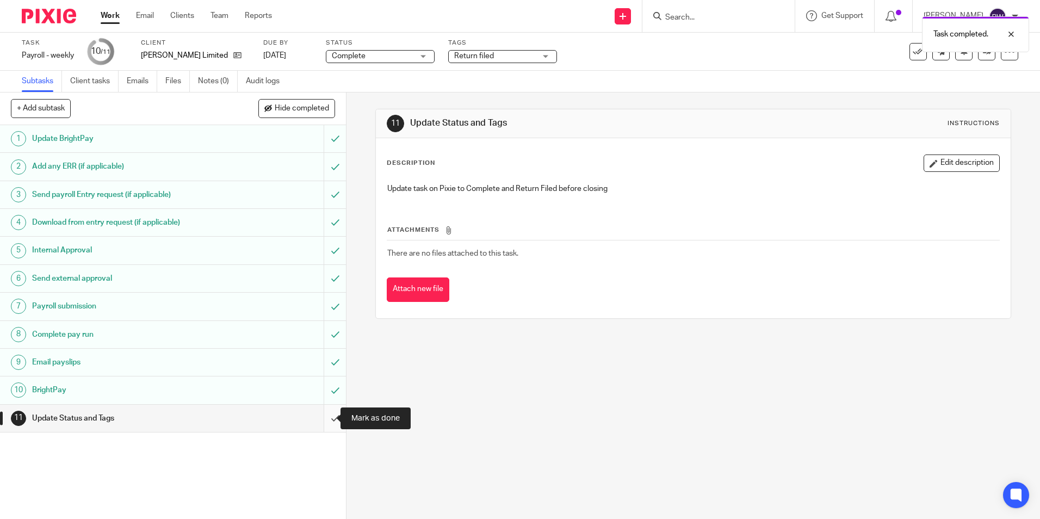
click at [319, 421] on input "submit" at bounding box center [173, 418] width 346 height 27
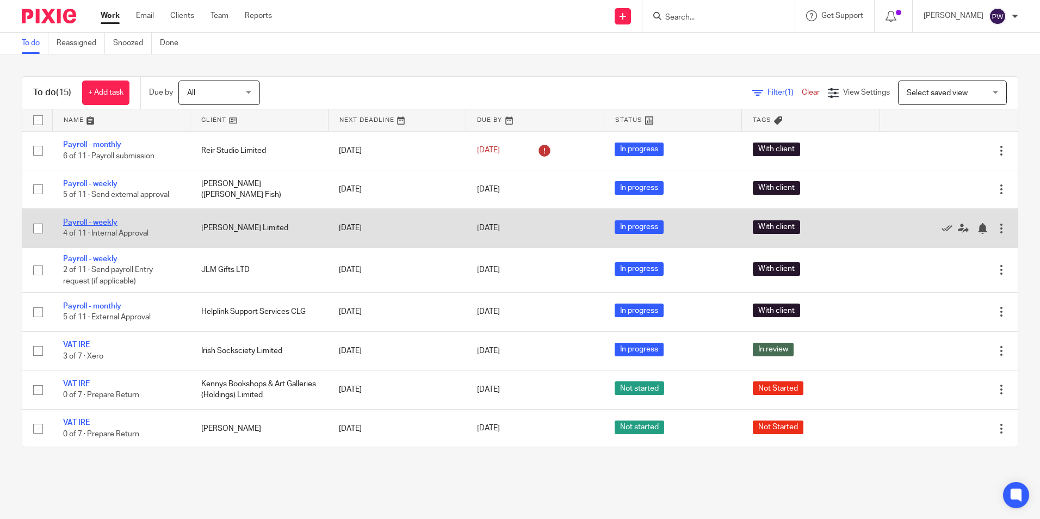
click at [97, 223] on link "Payroll - weekly" at bounding box center [90, 223] width 54 height 8
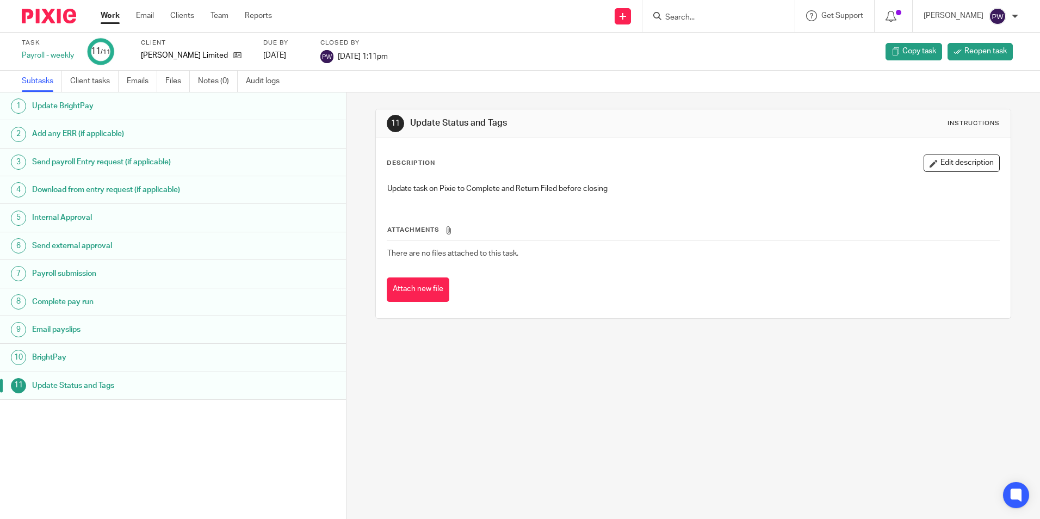
click link "Work"
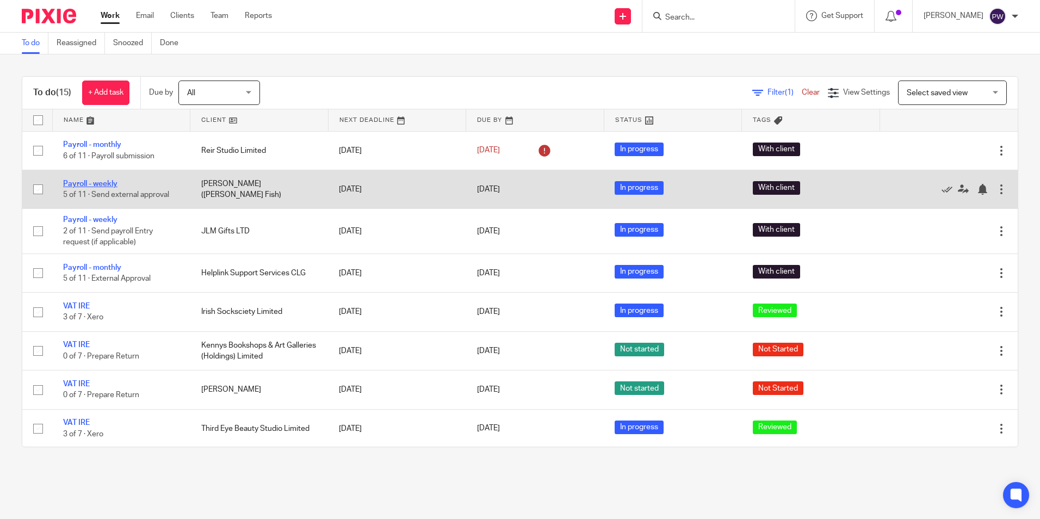
click at [103, 183] on link "Payroll - weekly" at bounding box center [90, 184] width 54 height 8
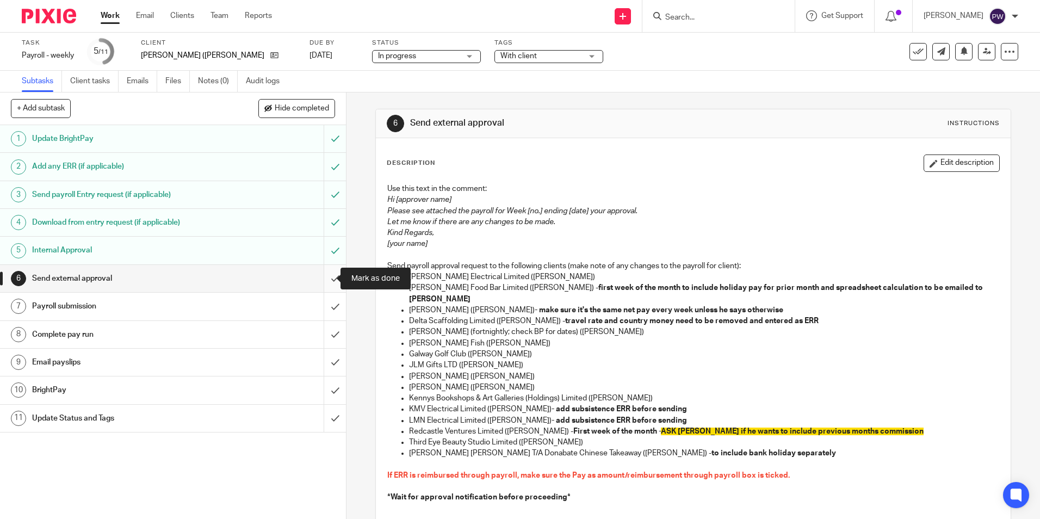
click at [329, 284] on input "submit" at bounding box center [173, 278] width 346 height 27
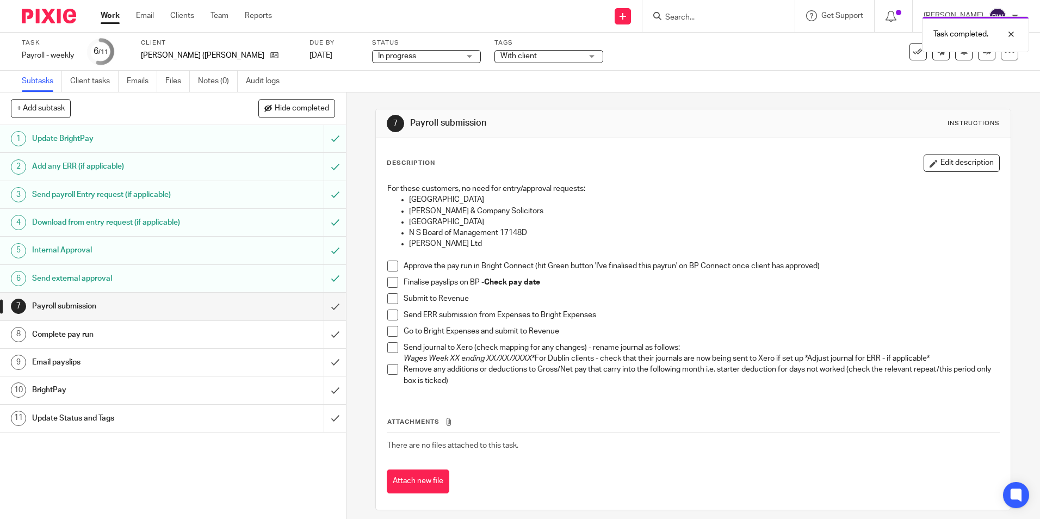
click at [388, 266] on span at bounding box center [392, 266] width 11 height 11
click at [389, 285] on span at bounding box center [392, 282] width 11 height 11
click at [387, 300] on span at bounding box center [392, 298] width 11 height 11
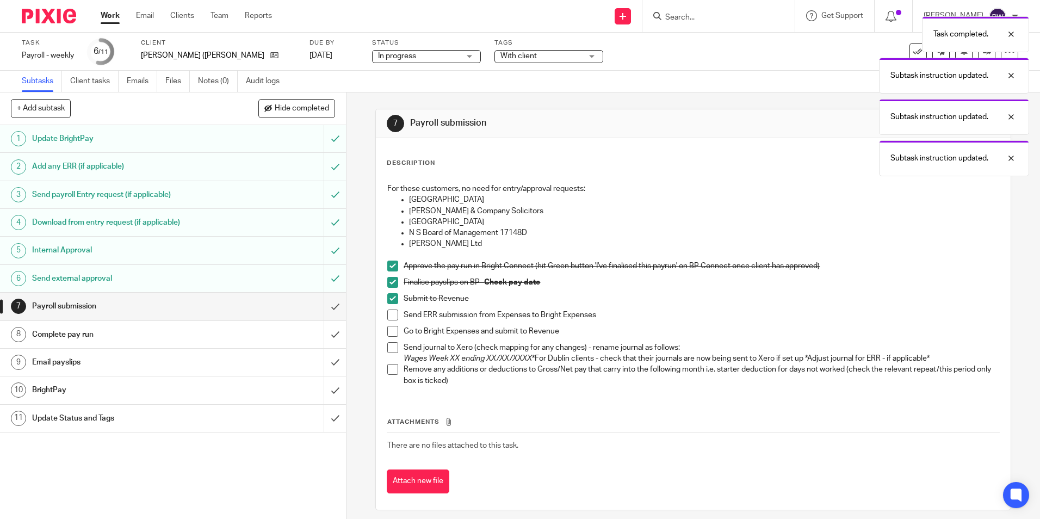
click at [391, 332] on span at bounding box center [392, 331] width 11 height 11
click at [391, 318] on span at bounding box center [392, 315] width 11 height 11
click at [392, 347] on span at bounding box center [392, 347] width 11 height 11
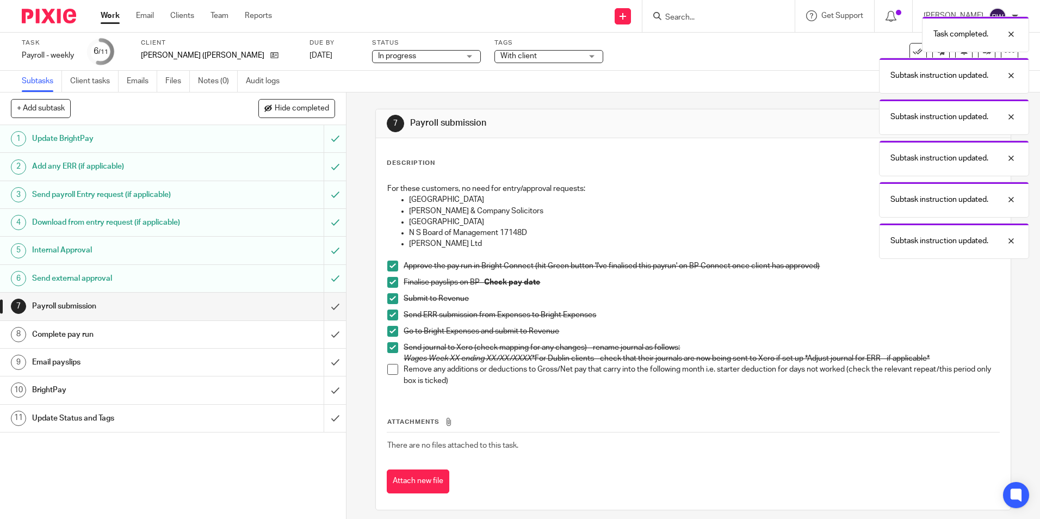
click at [391, 372] on span at bounding box center [392, 369] width 11 height 11
click at [324, 305] on input "submit" at bounding box center [173, 306] width 346 height 27
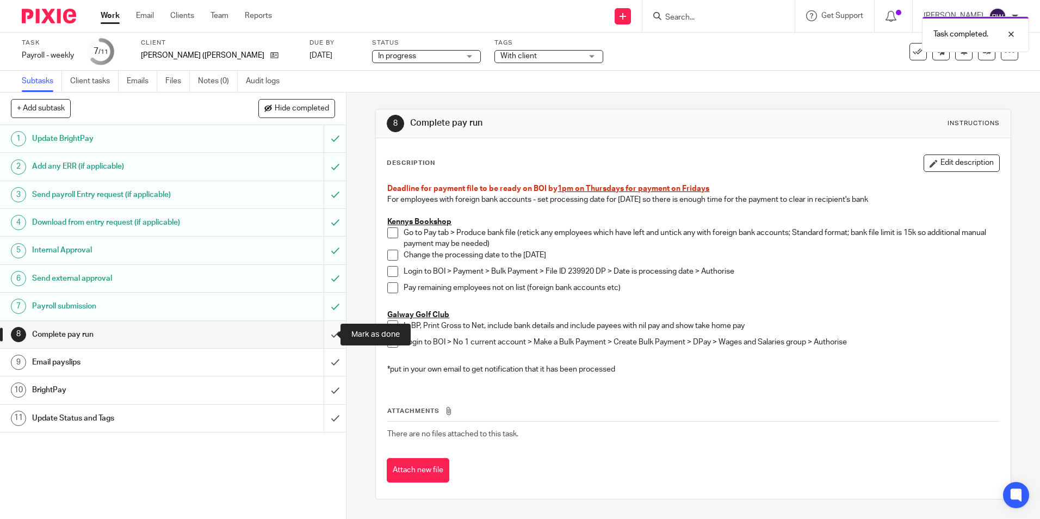
click at [324, 336] on input "submit" at bounding box center [173, 334] width 346 height 27
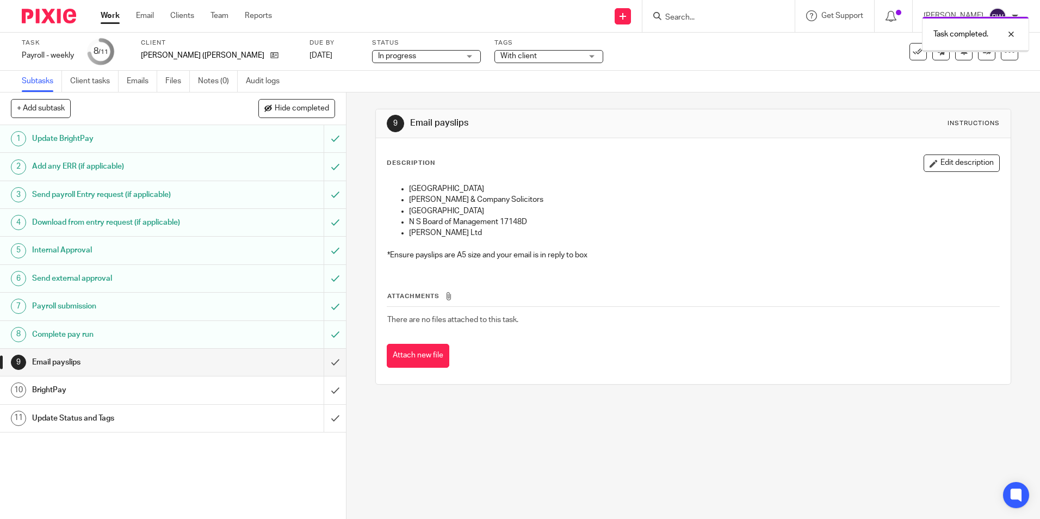
click at [329, 358] on input "submit" at bounding box center [173, 362] width 346 height 27
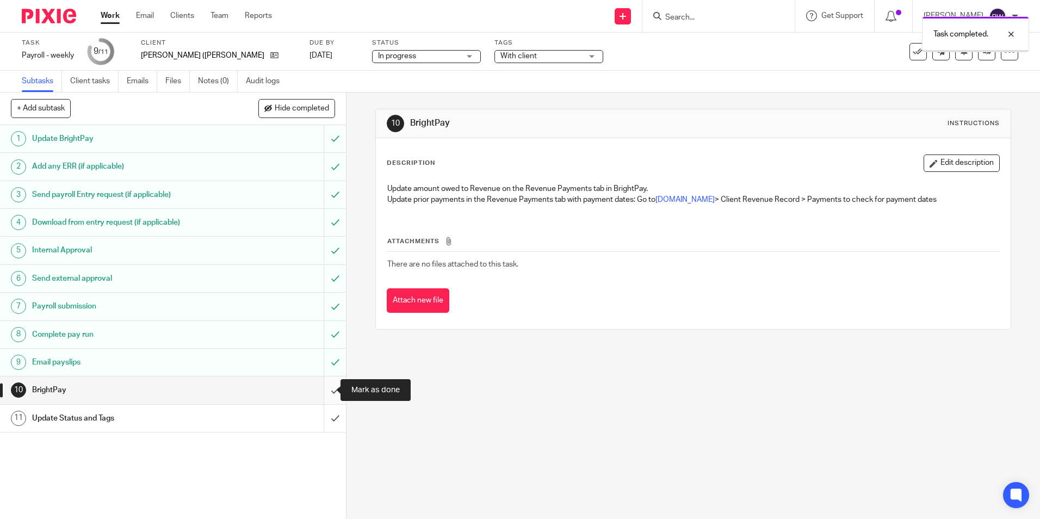
click at [328, 387] on input "submit" at bounding box center [173, 390] width 346 height 27
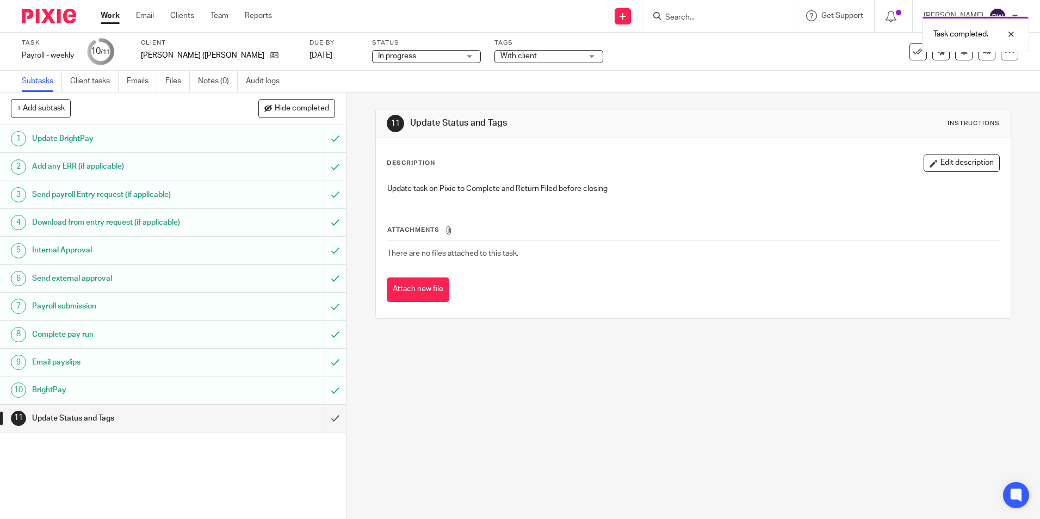
click at [379, 57] on span "In progress" at bounding box center [419, 56] width 82 height 11
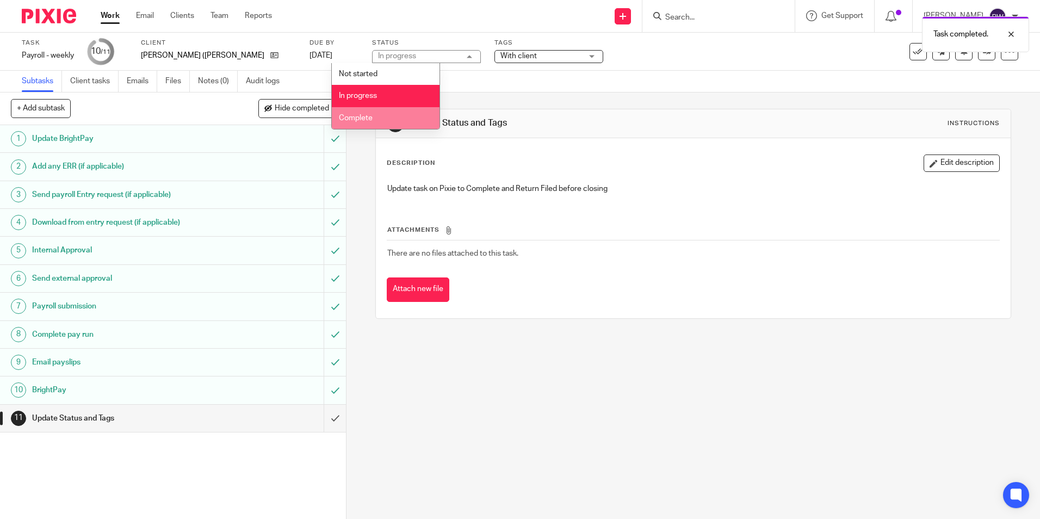
click at [373, 116] on li "Complete" at bounding box center [386, 118] width 108 height 22
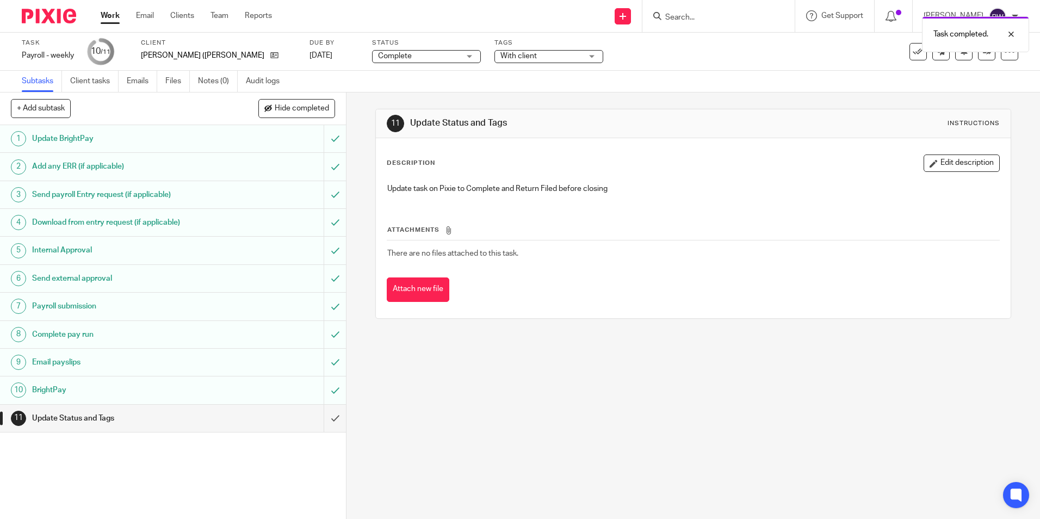
click at [501, 61] on span "With client" at bounding box center [542, 56] width 82 height 11
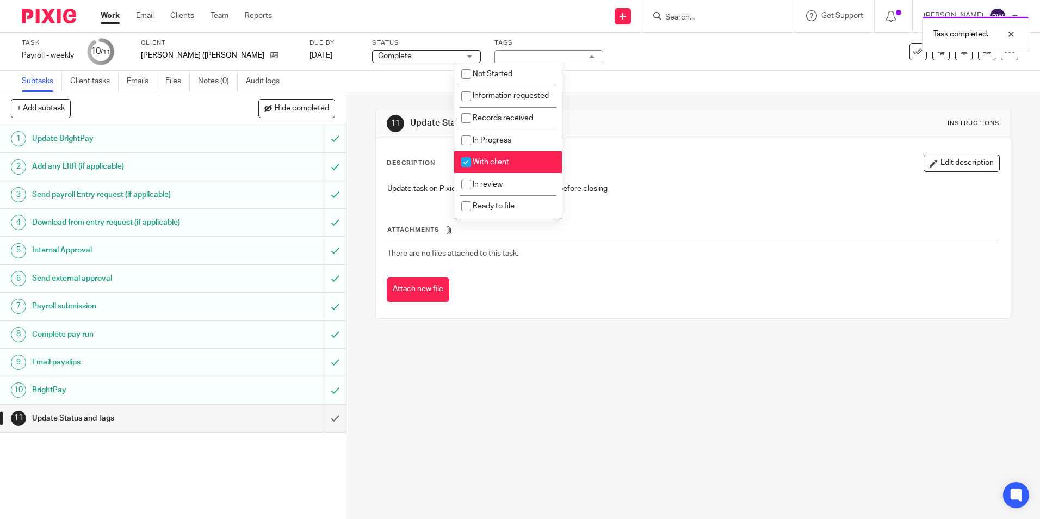
drag, startPoint x: 510, startPoint y: 177, endPoint x: 509, endPoint y: 184, distance: 7.2
click at [509, 174] on li "With client" at bounding box center [508, 162] width 108 height 22
checkbox input "false"
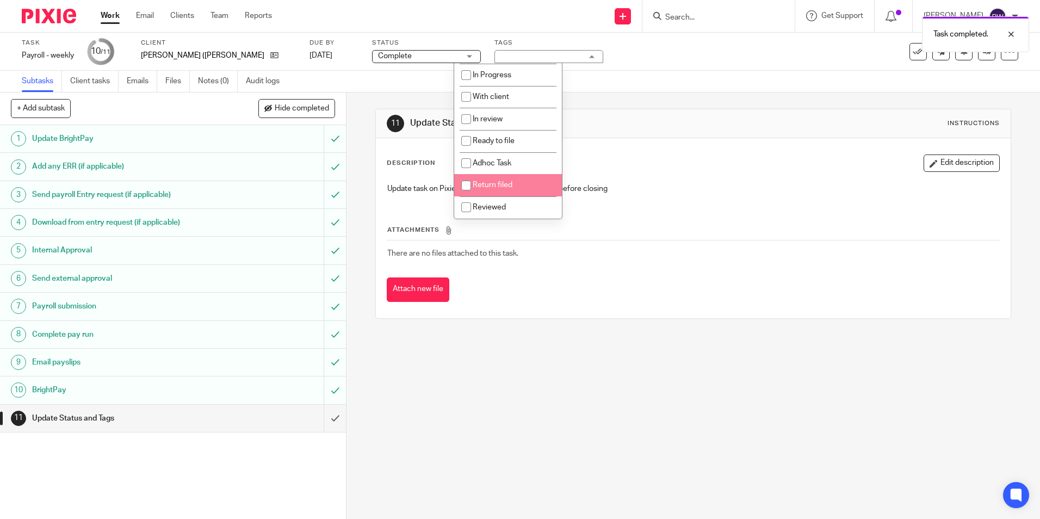
scroll to position [76, 0]
click at [500, 188] on span "Return filed" at bounding box center [493, 185] width 40 height 8
checkbox input "true"
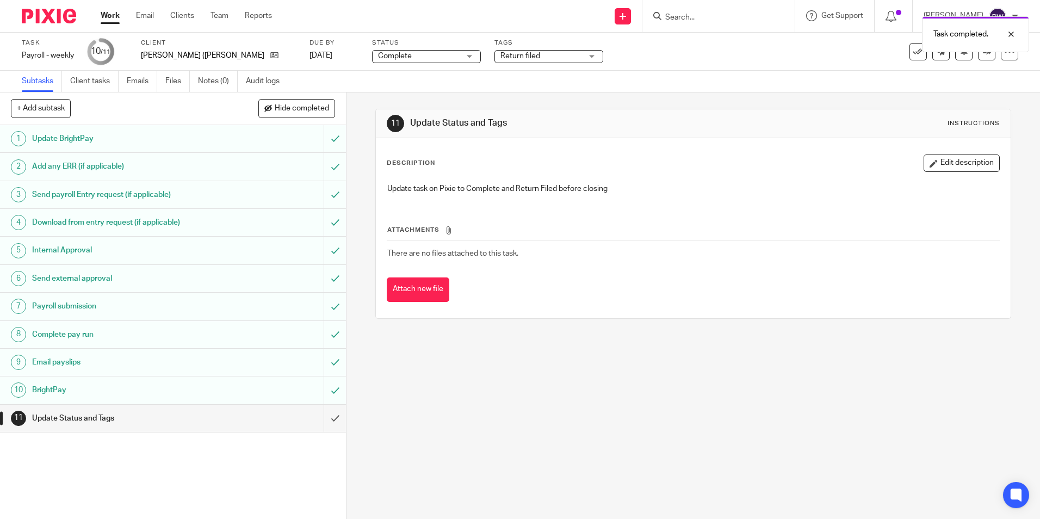
click at [581, 105] on div "11 Update Status and Tags Instructions Description Edit description Update task…" at bounding box center [693, 214] width 636 height 243
click at [327, 418] on input "submit" at bounding box center [173, 418] width 346 height 27
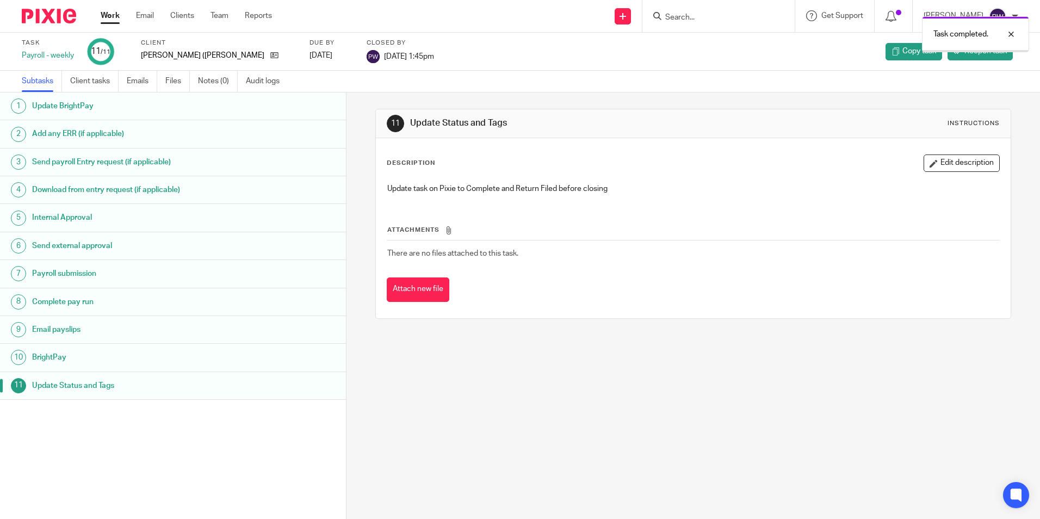
click at [113, 15] on link "Work" at bounding box center [110, 15] width 19 height 11
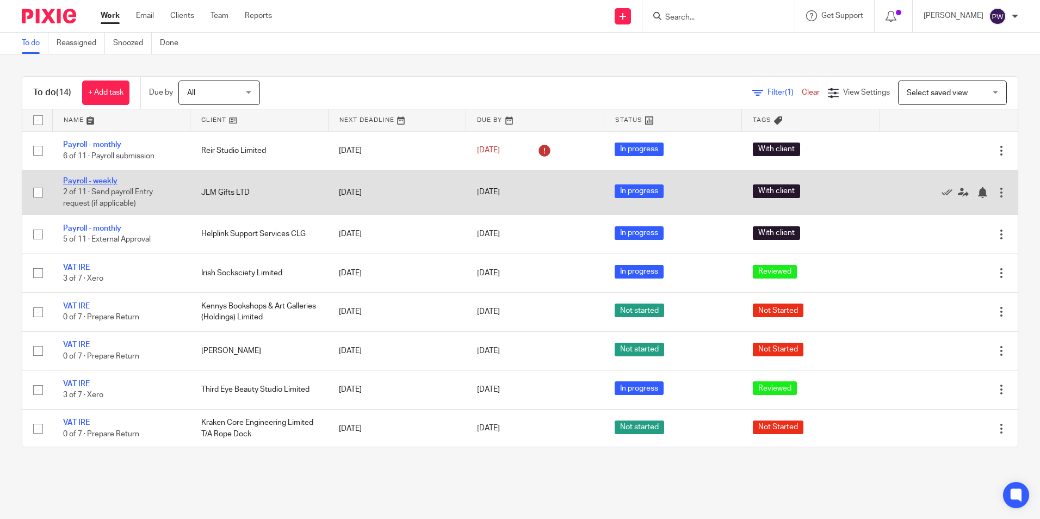
click at [101, 180] on link "Payroll - weekly" at bounding box center [90, 181] width 54 height 8
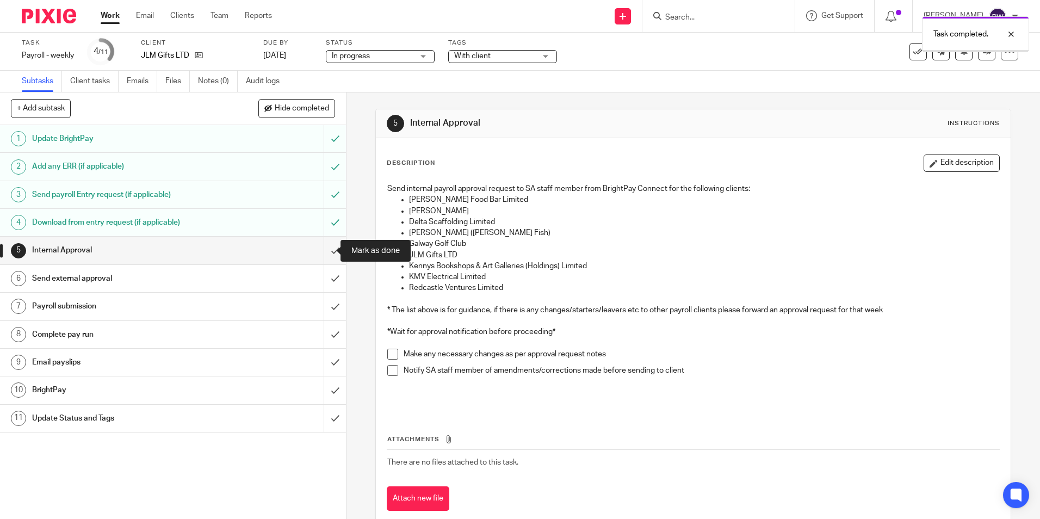
click at [323, 247] on input "submit" at bounding box center [173, 250] width 346 height 27
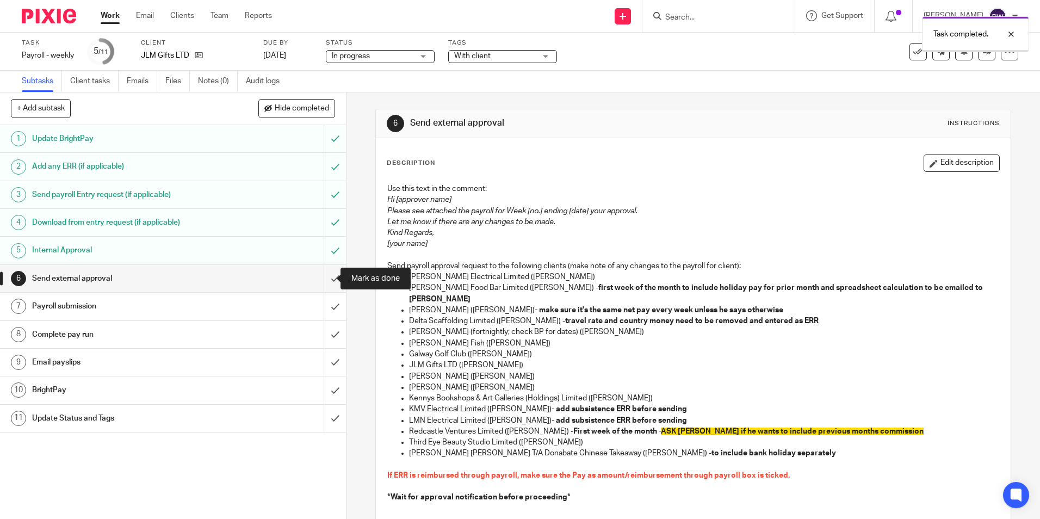
click at [326, 276] on input "submit" at bounding box center [173, 278] width 346 height 27
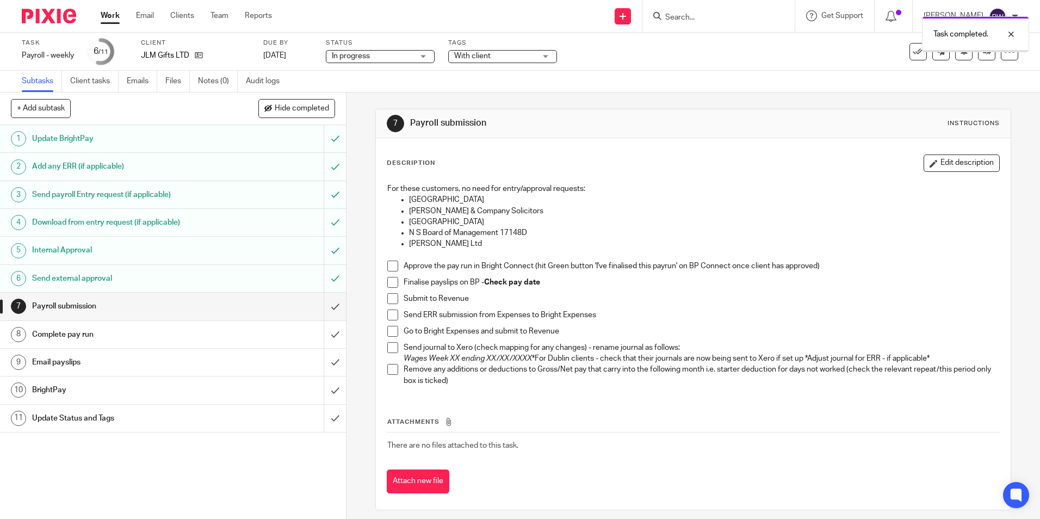
click at [324, 305] on input "submit" at bounding box center [173, 306] width 346 height 27
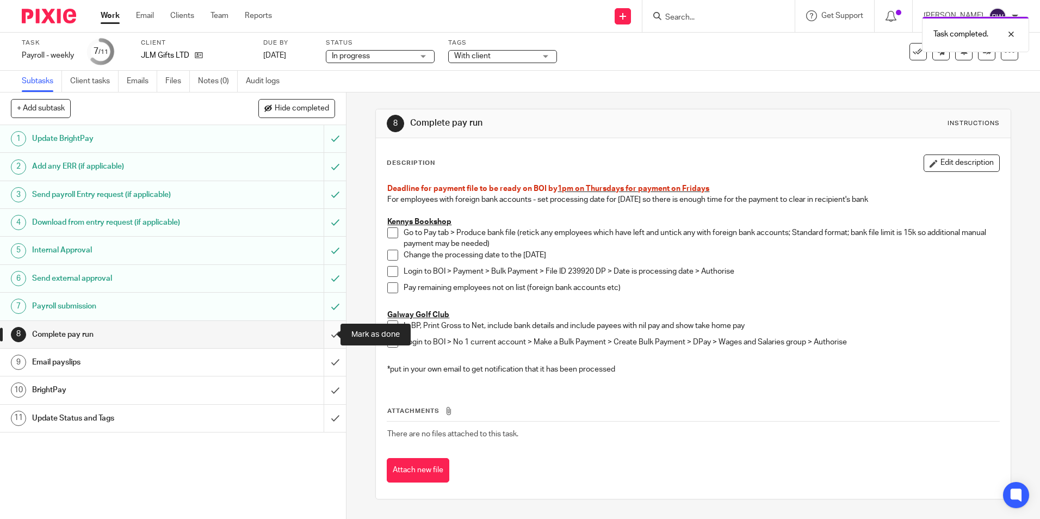
click at [322, 330] on input "submit" at bounding box center [173, 334] width 346 height 27
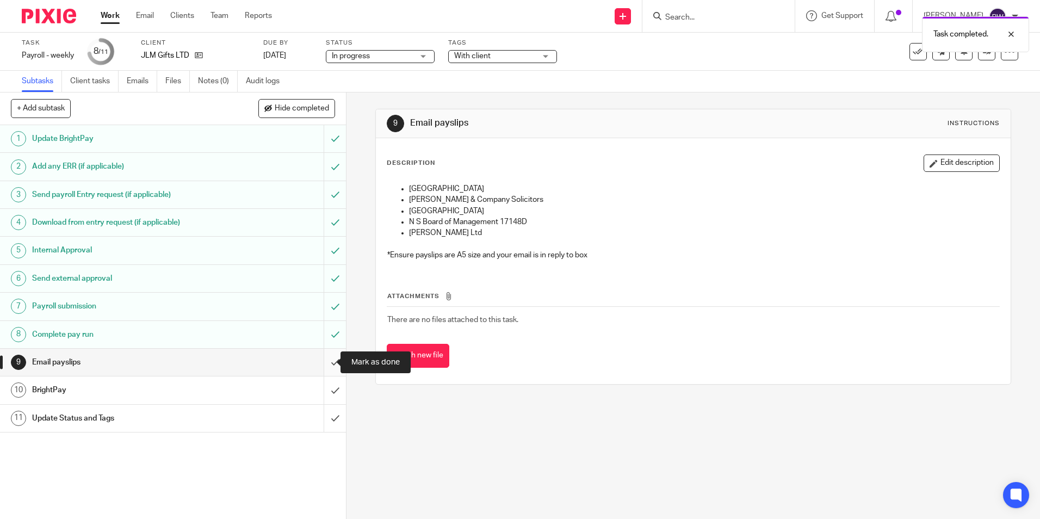
click at [322, 362] on input "submit" at bounding box center [173, 362] width 346 height 27
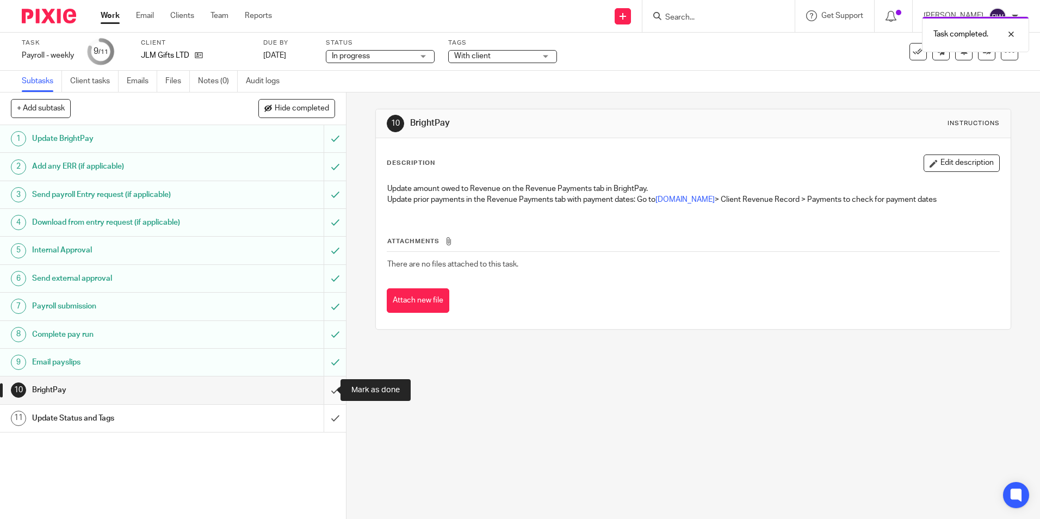
click at [317, 394] on input "submit" at bounding box center [173, 390] width 346 height 27
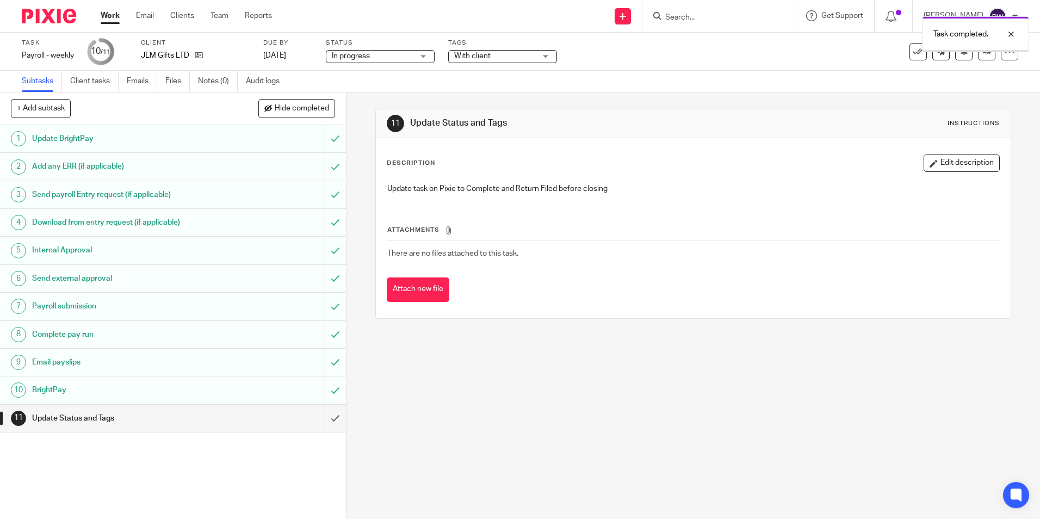
click at [389, 54] on span "In progress" at bounding box center [373, 56] width 82 height 11
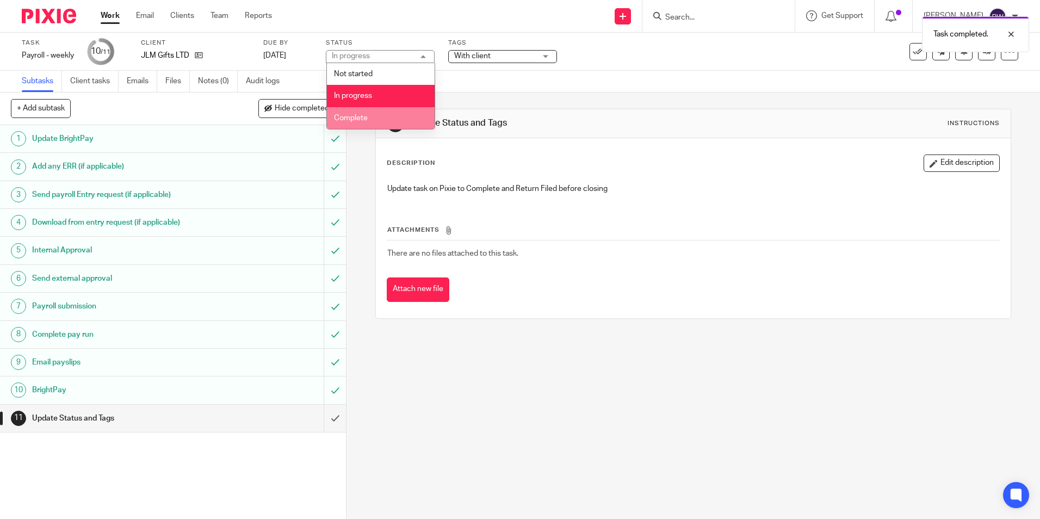
click at [386, 109] on li "Complete" at bounding box center [381, 118] width 108 height 22
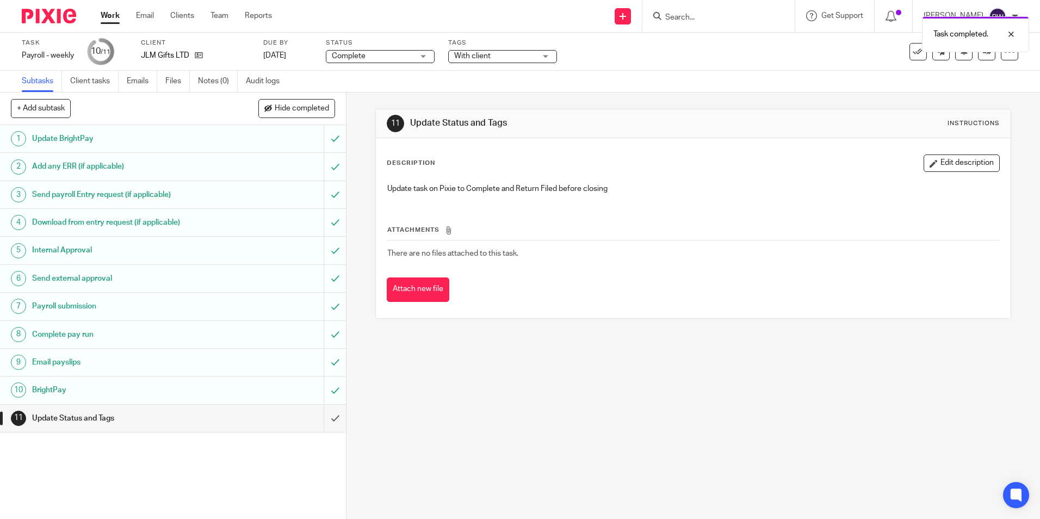
click at [487, 47] on div "Tags With client Not Started Information requested Records received In Progress…" at bounding box center [502, 52] width 109 height 26
click at [484, 53] on span "With client" at bounding box center [472, 56] width 36 height 8
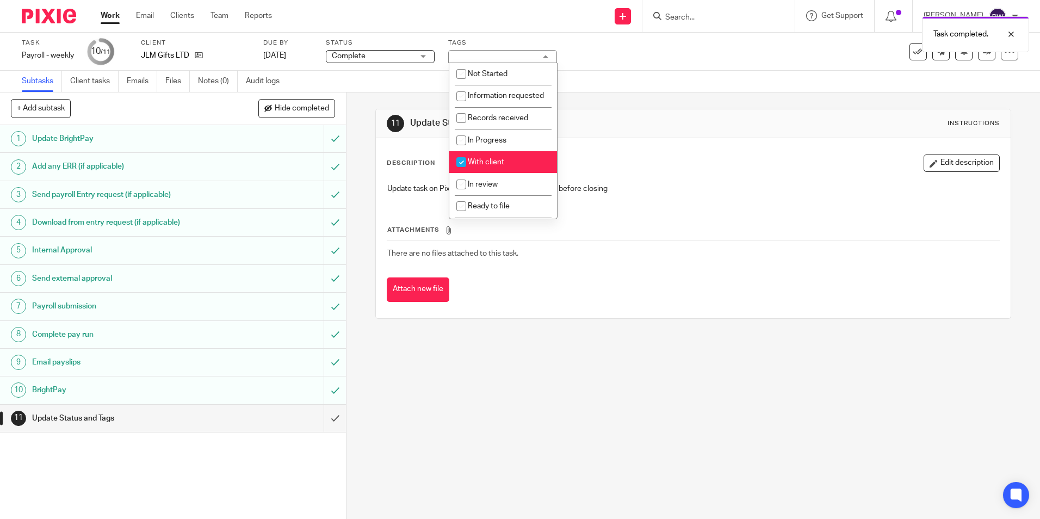
click at [489, 166] on span "With client" at bounding box center [486, 162] width 36 height 8
checkbox input "false"
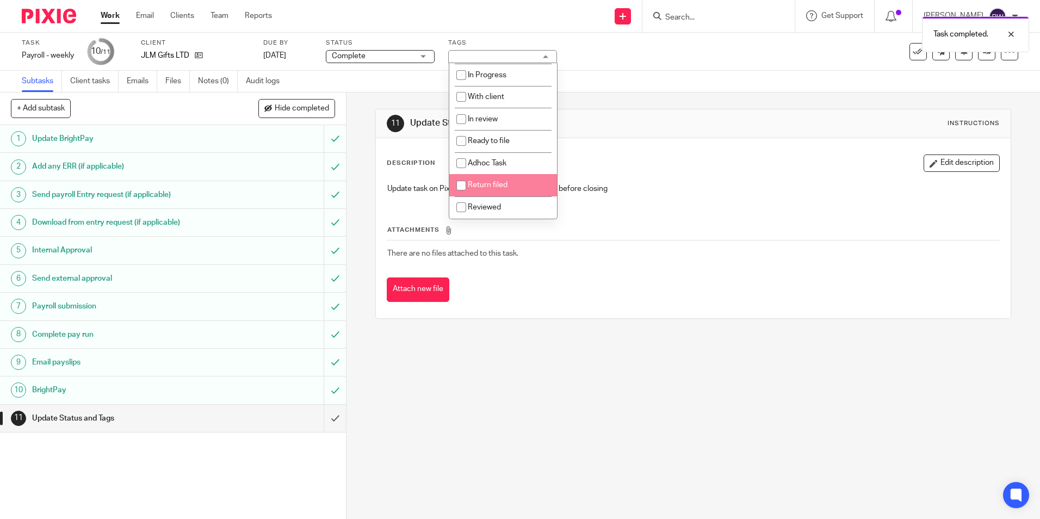
scroll to position [76, 0]
click at [485, 192] on li "Return filed" at bounding box center [503, 185] width 108 height 22
checkbox input "true"
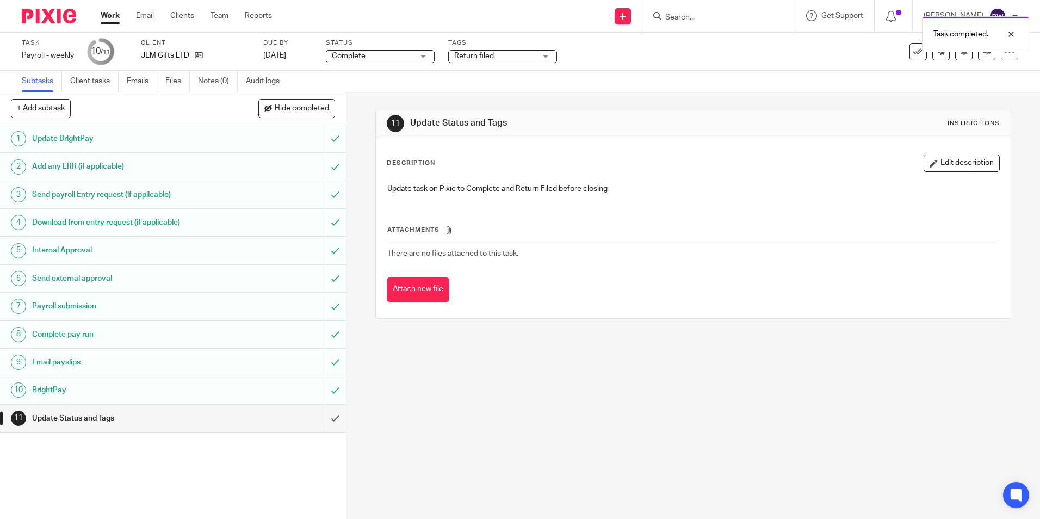
click at [676, 39] on div "Task completed." at bounding box center [774, 31] width 509 height 41
click at [330, 418] on input "submit" at bounding box center [173, 418] width 346 height 27
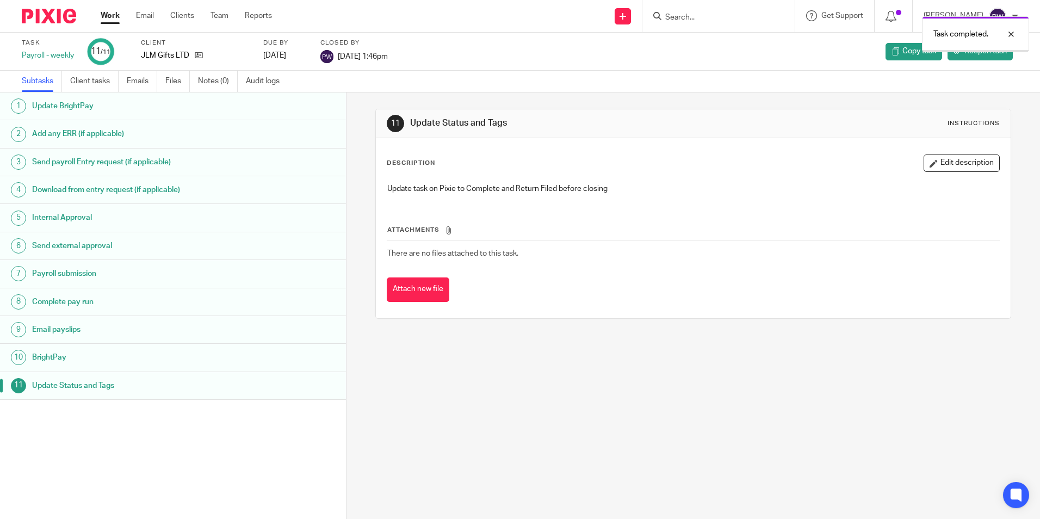
click at [108, 16] on link "Work" at bounding box center [110, 15] width 19 height 11
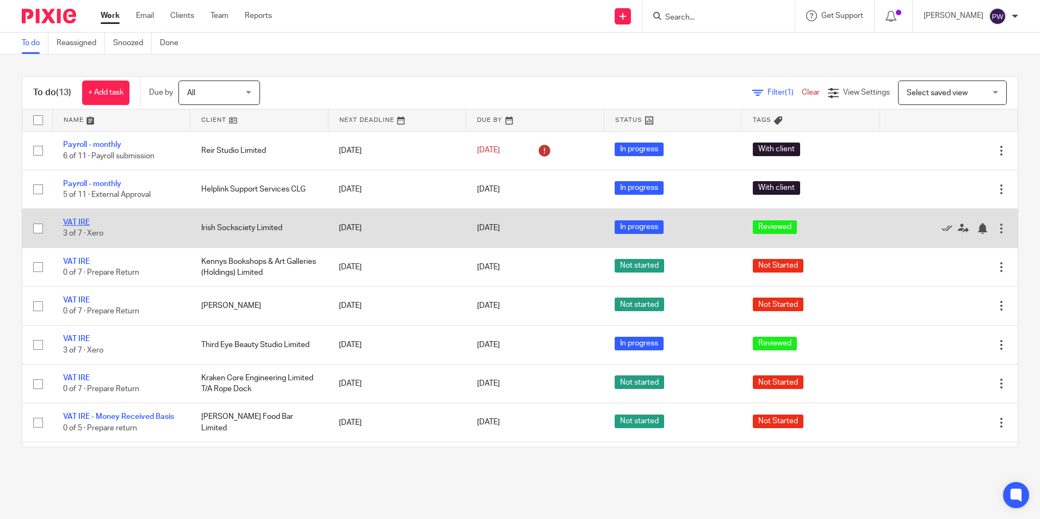
click at [84, 221] on link "VAT IRE" at bounding box center [76, 223] width 27 height 8
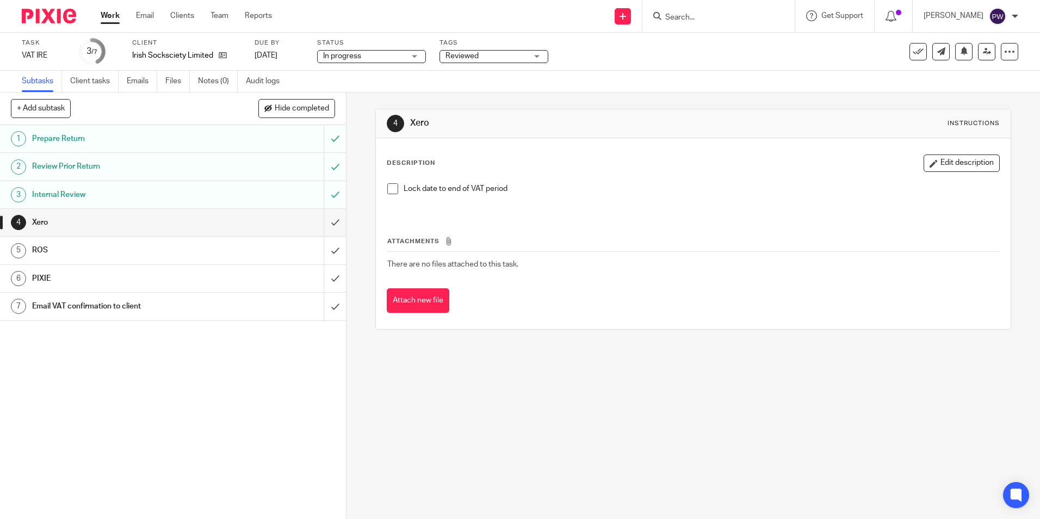
click at [496, 54] on span "Reviewed" at bounding box center [487, 56] width 82 height 11
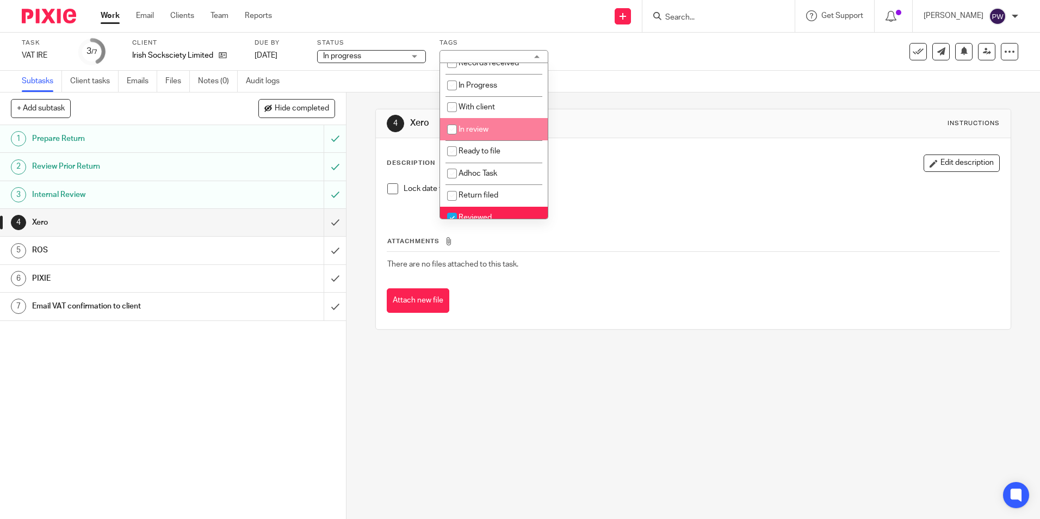
scroll to position [76, 0]
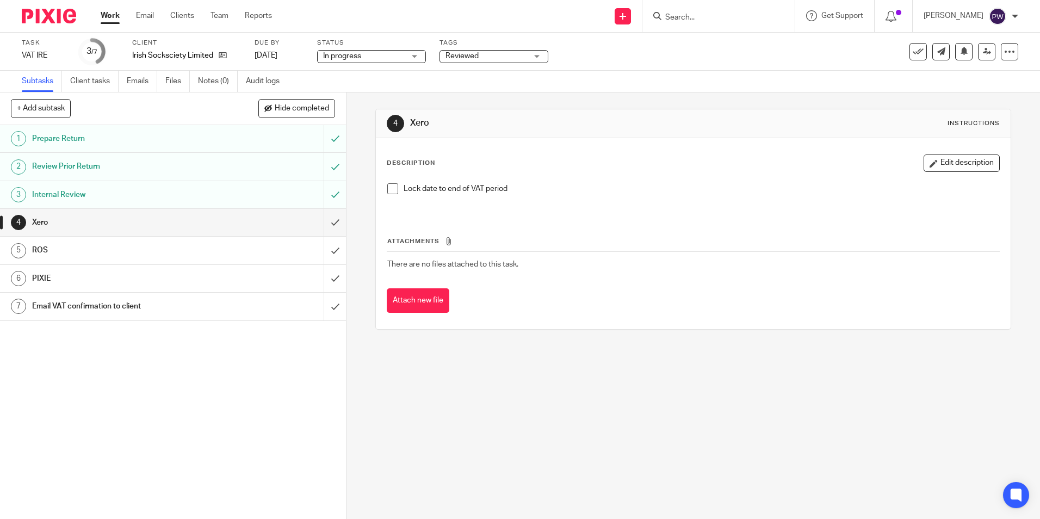
click at [621, 84] on div "Subtasks Client tasks Emails Files Notes (0) Audit logs" at bounding box center [520, 82] width 1040 height 22
click at [108, 13] on link "Work" at bounding box center [110, 15] width 19 height 11
